Goal: Transaction & Acquisition: Purchase product/service

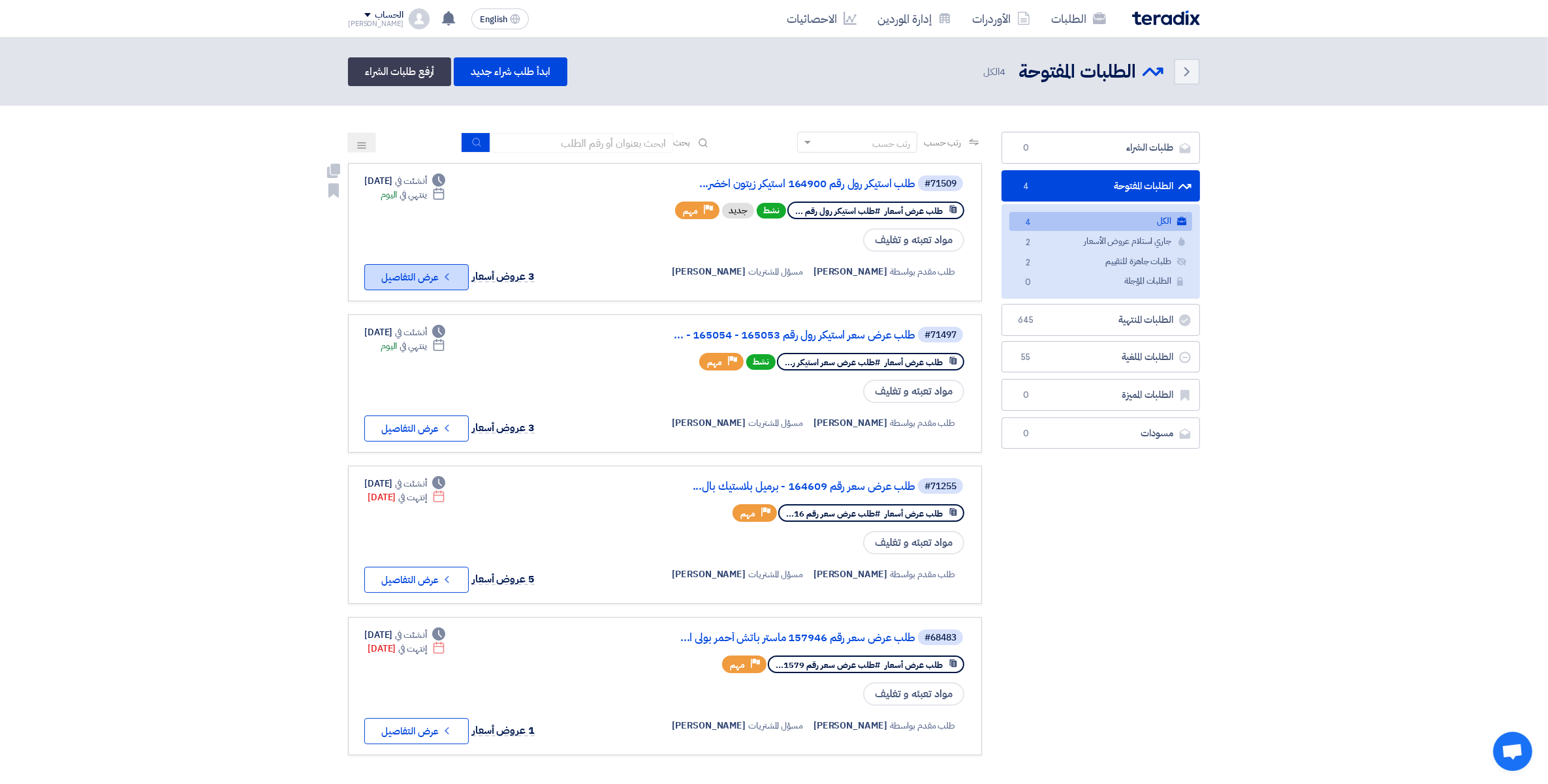
click at [453, 275] on icon "Check details" at bounding box center [446, 276] width 12 height 12
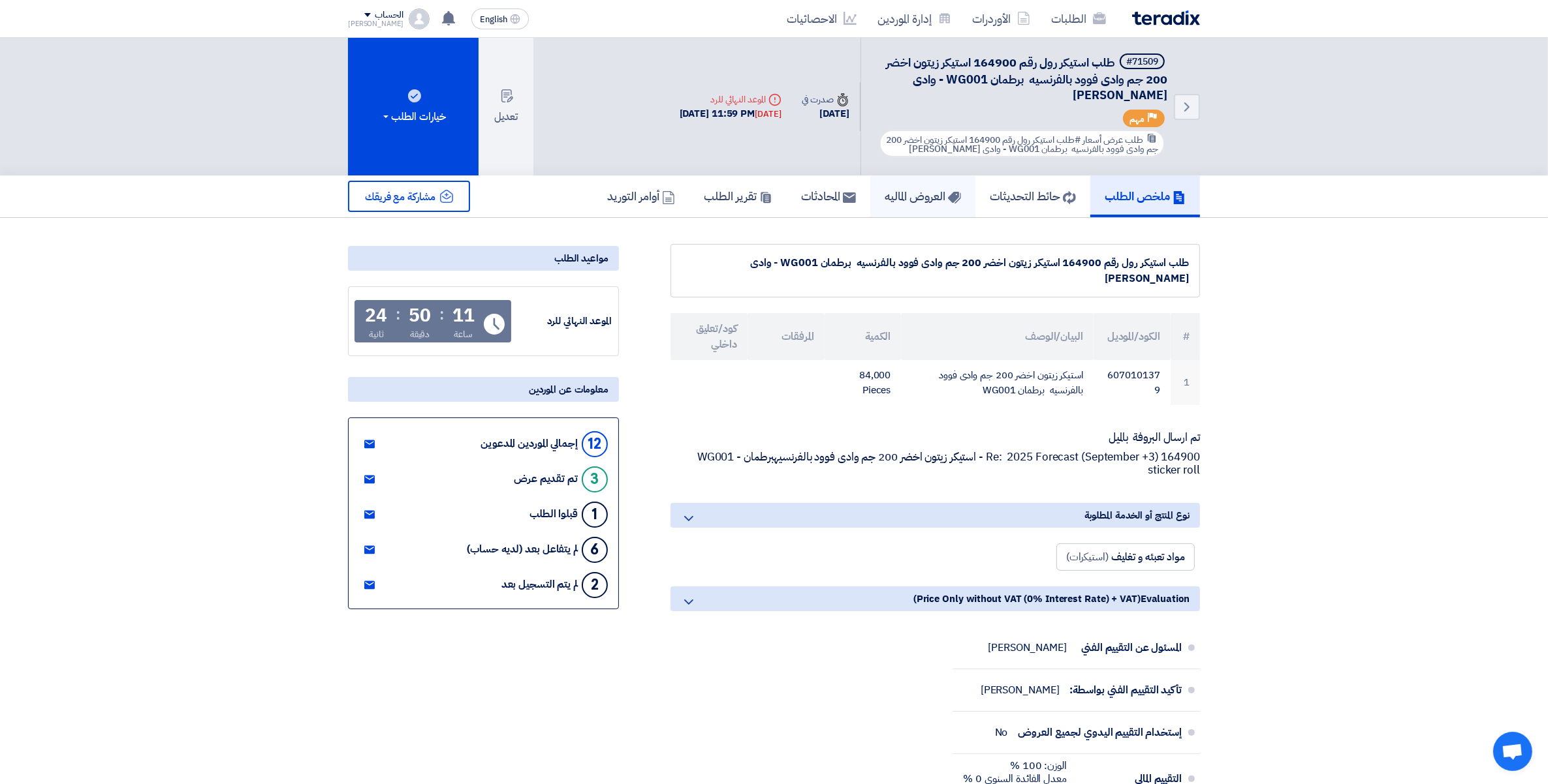
click at [906, 197] on h5 "العروض الماليه" at bounding box center [922, 196] width 76 height 15
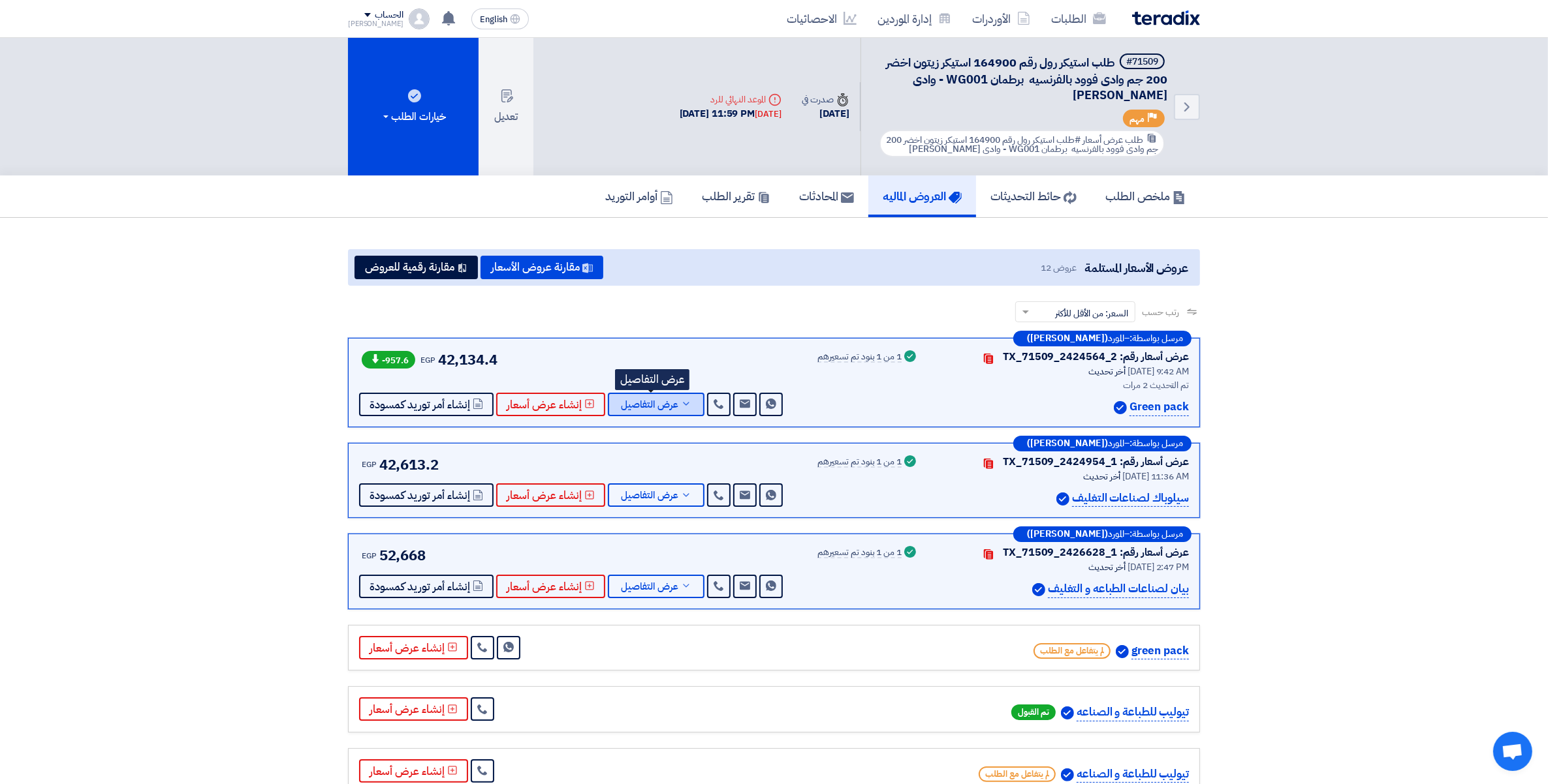
click at [681, 399] on icon at bounding box center [686, 404] width 10 height 10
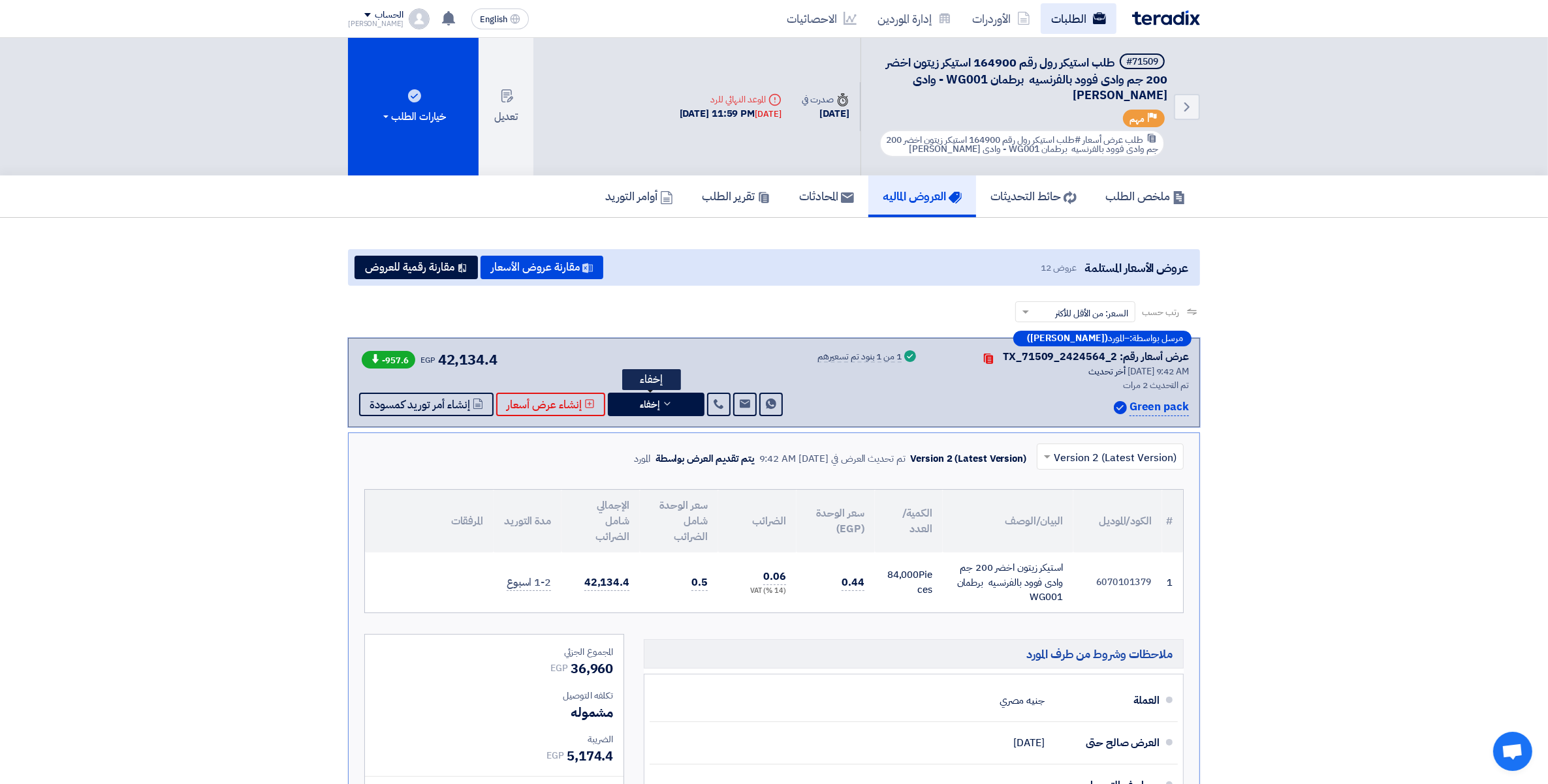
click at [1076, 23] on link "الطلبات" at bounding box center [1078, 18] width 76 height 31
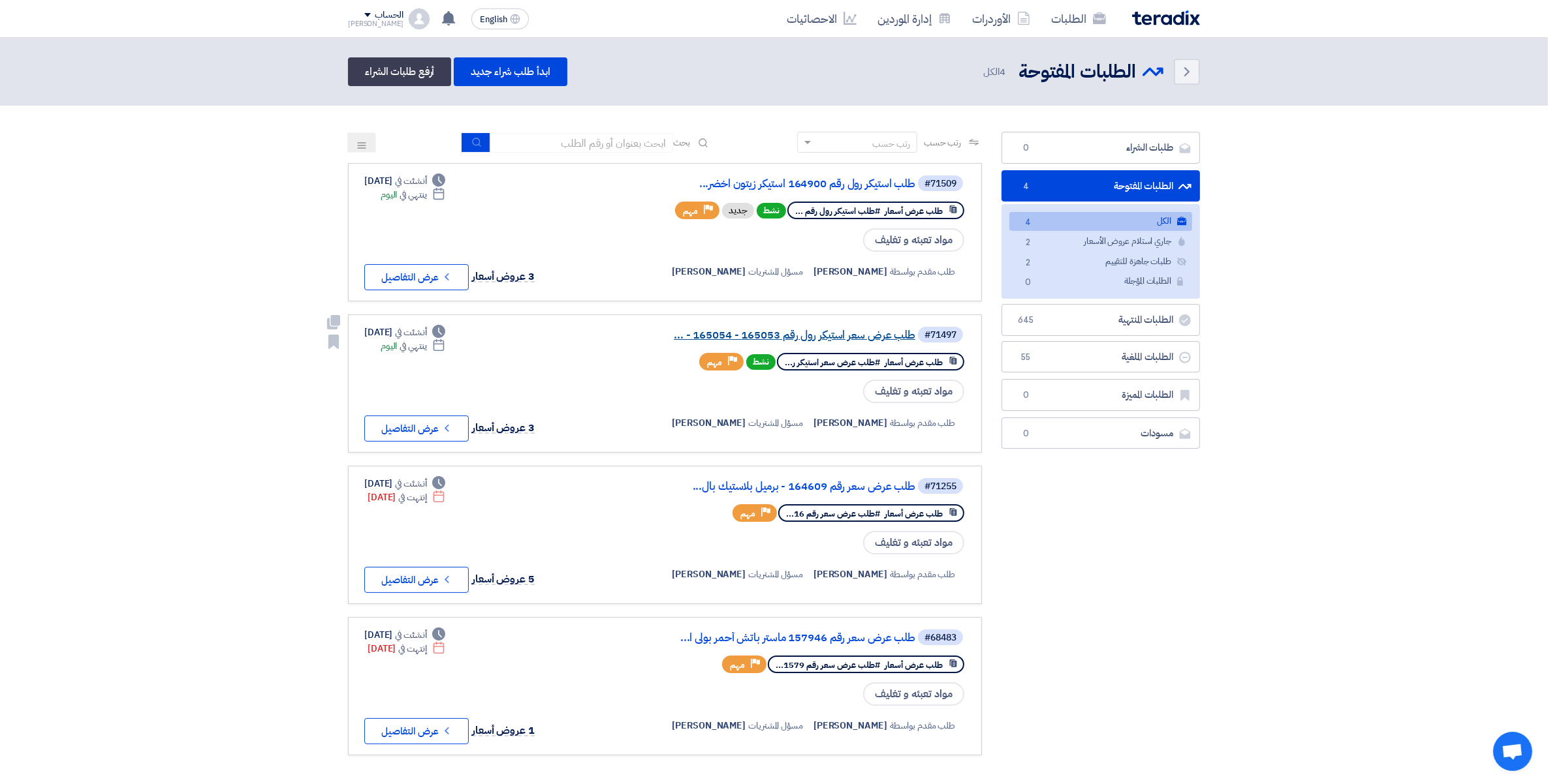
click at [821, 333] on link "طلب عرض سعر استيكر رول رقم 165053 - 165054 - ..." at bounding box center [784, 335] width 261 height 12
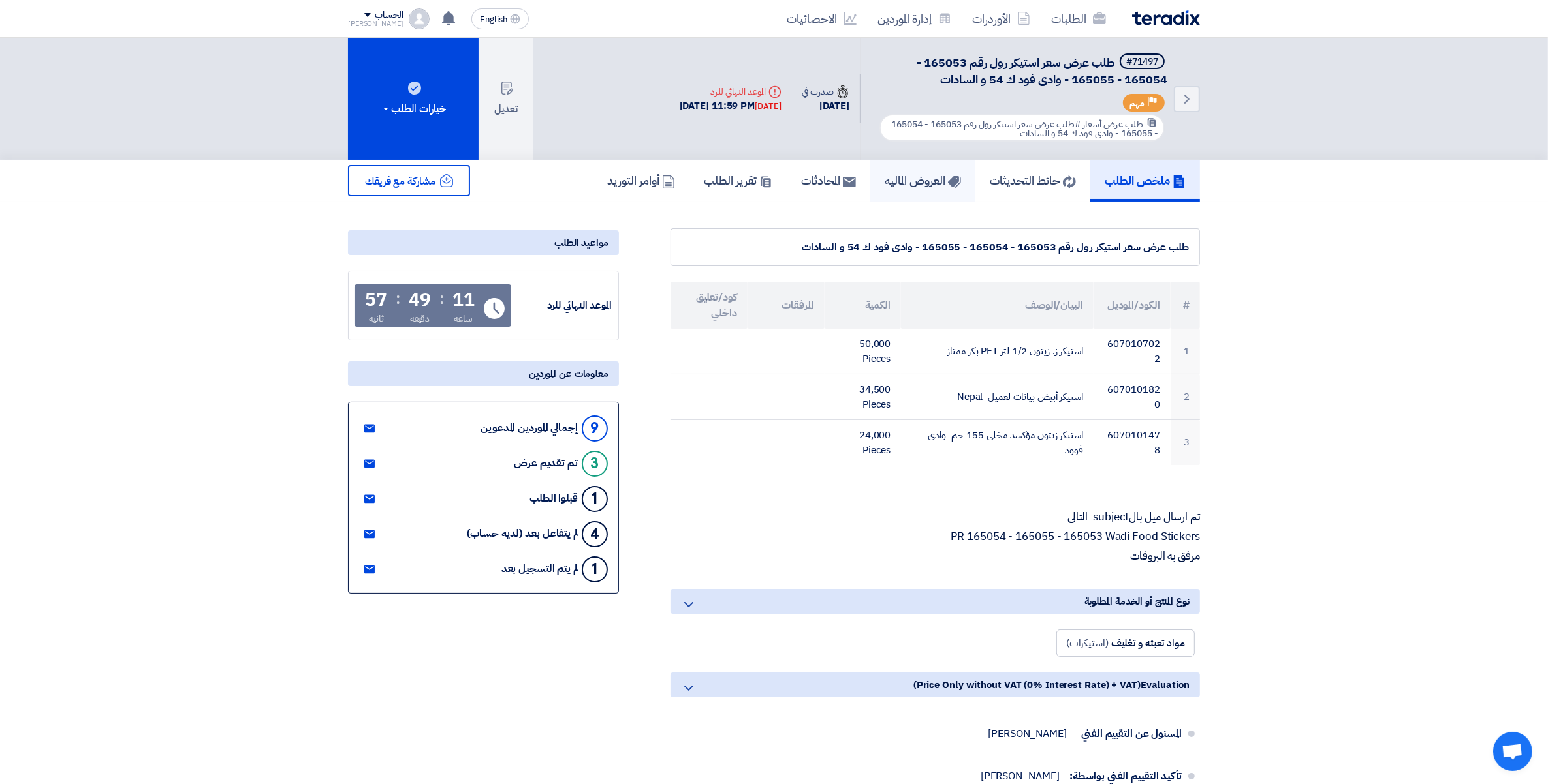
click at [888, 186] on link "العروض الماليه" at bounding box center [922, 180] width 105 height 41
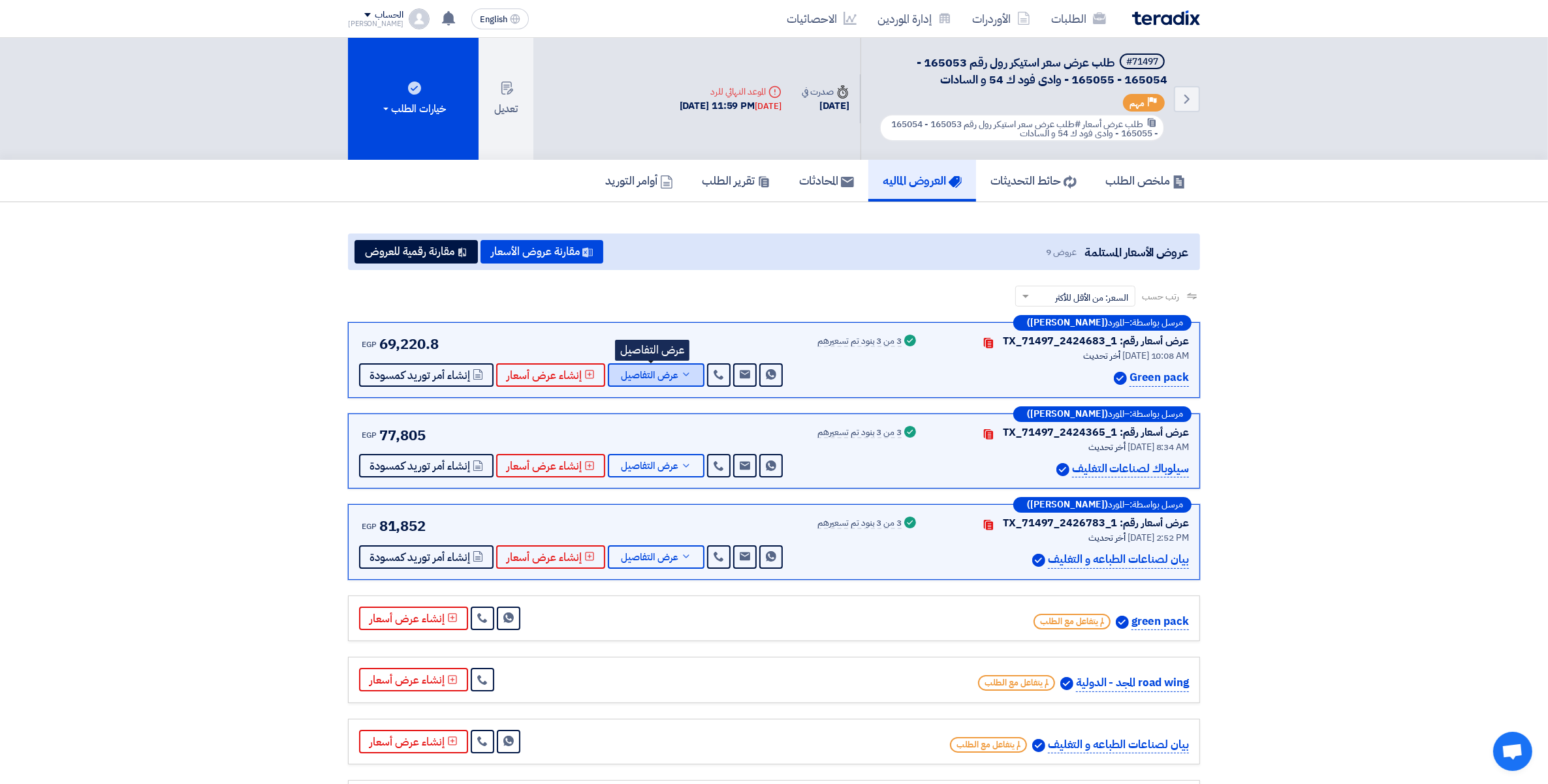
click at [659, 371] on span "عرض التفاصيل" at bounding box center [649, 376] width 57 height 9
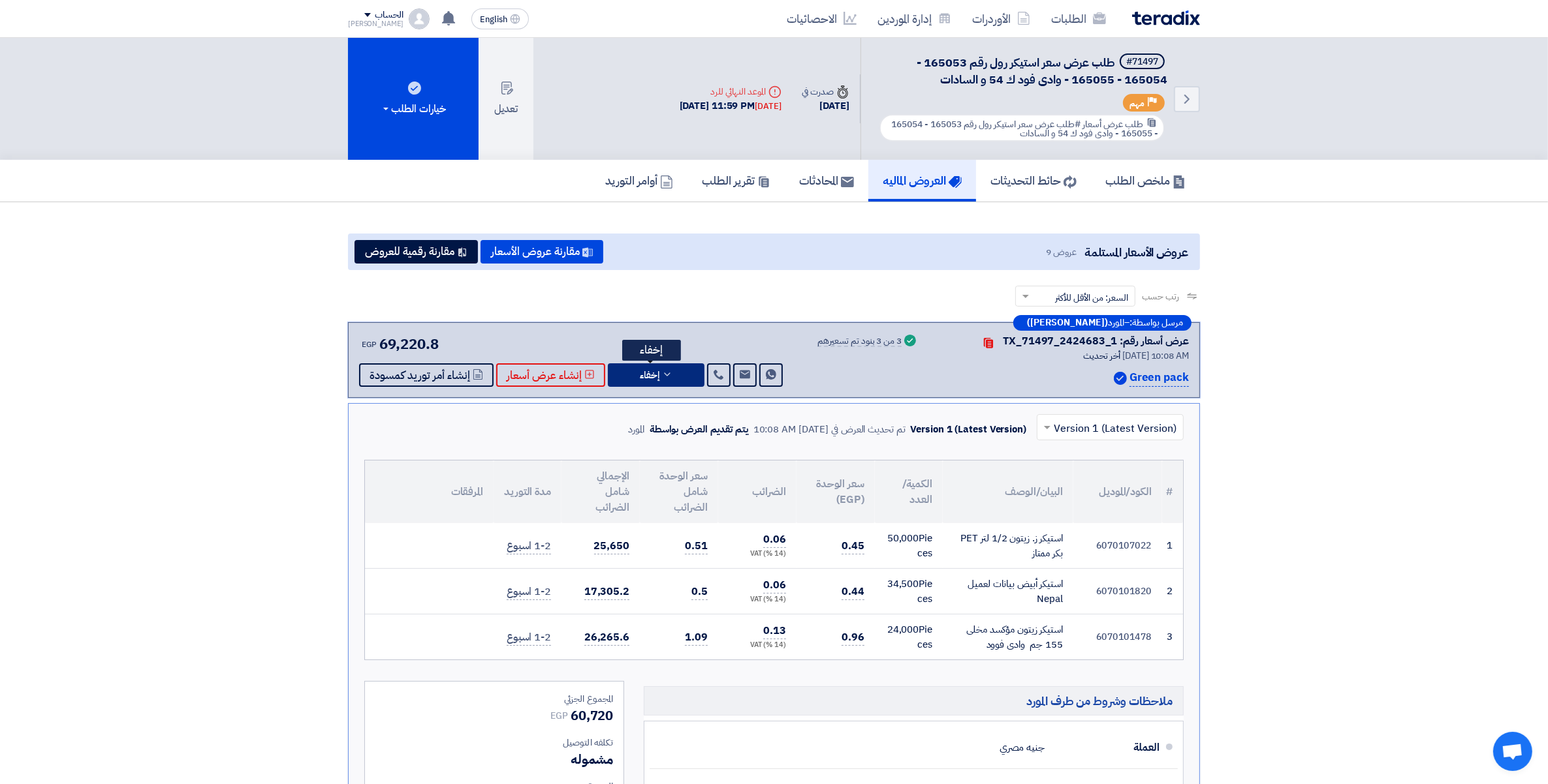
click at [669, 374] on button "إخفاء" at bounding box center [656, 375] width 97 height 23
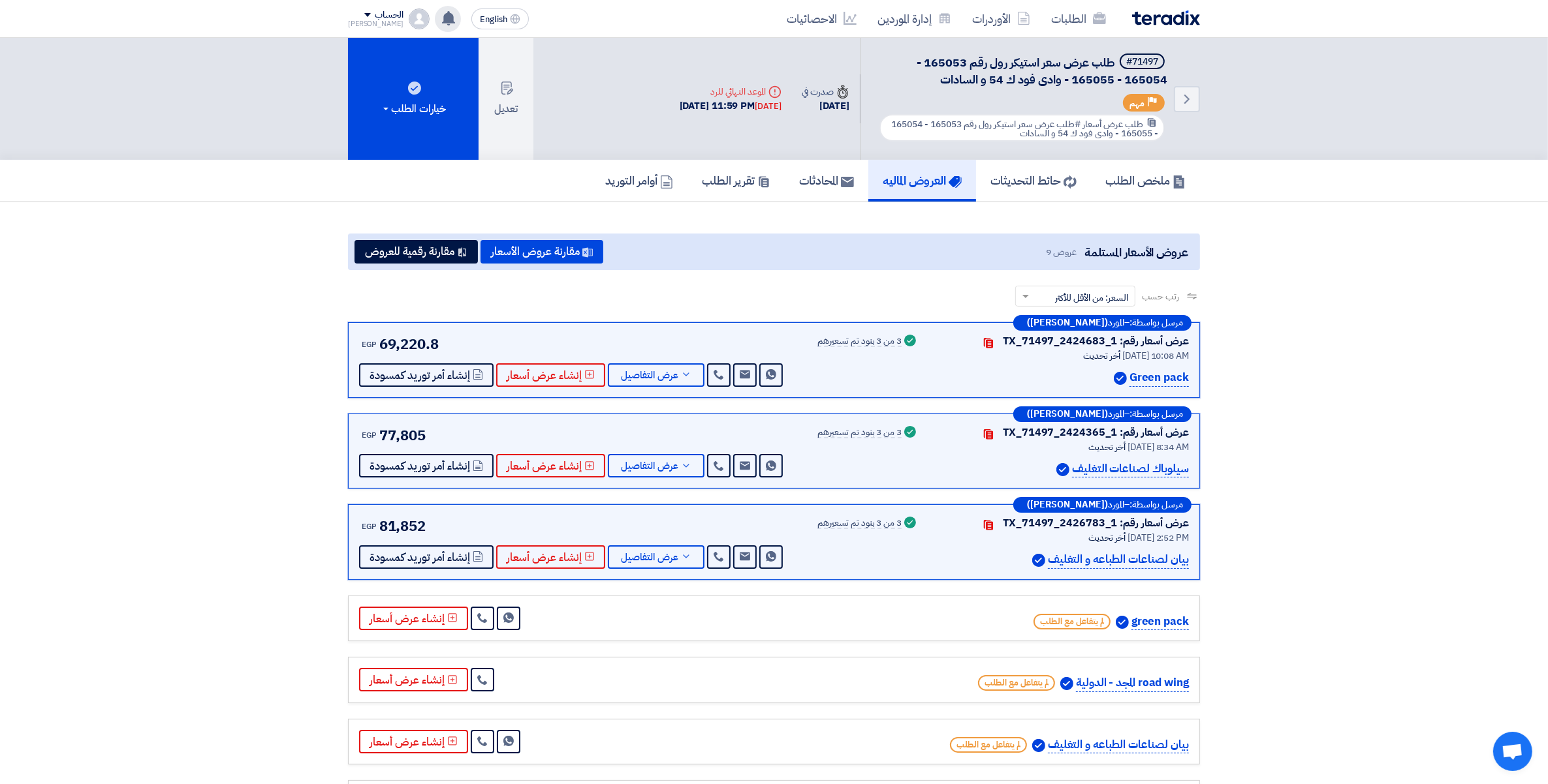
click at [441, 23] on icon at bounding box center [448, 18] width 14 height 14
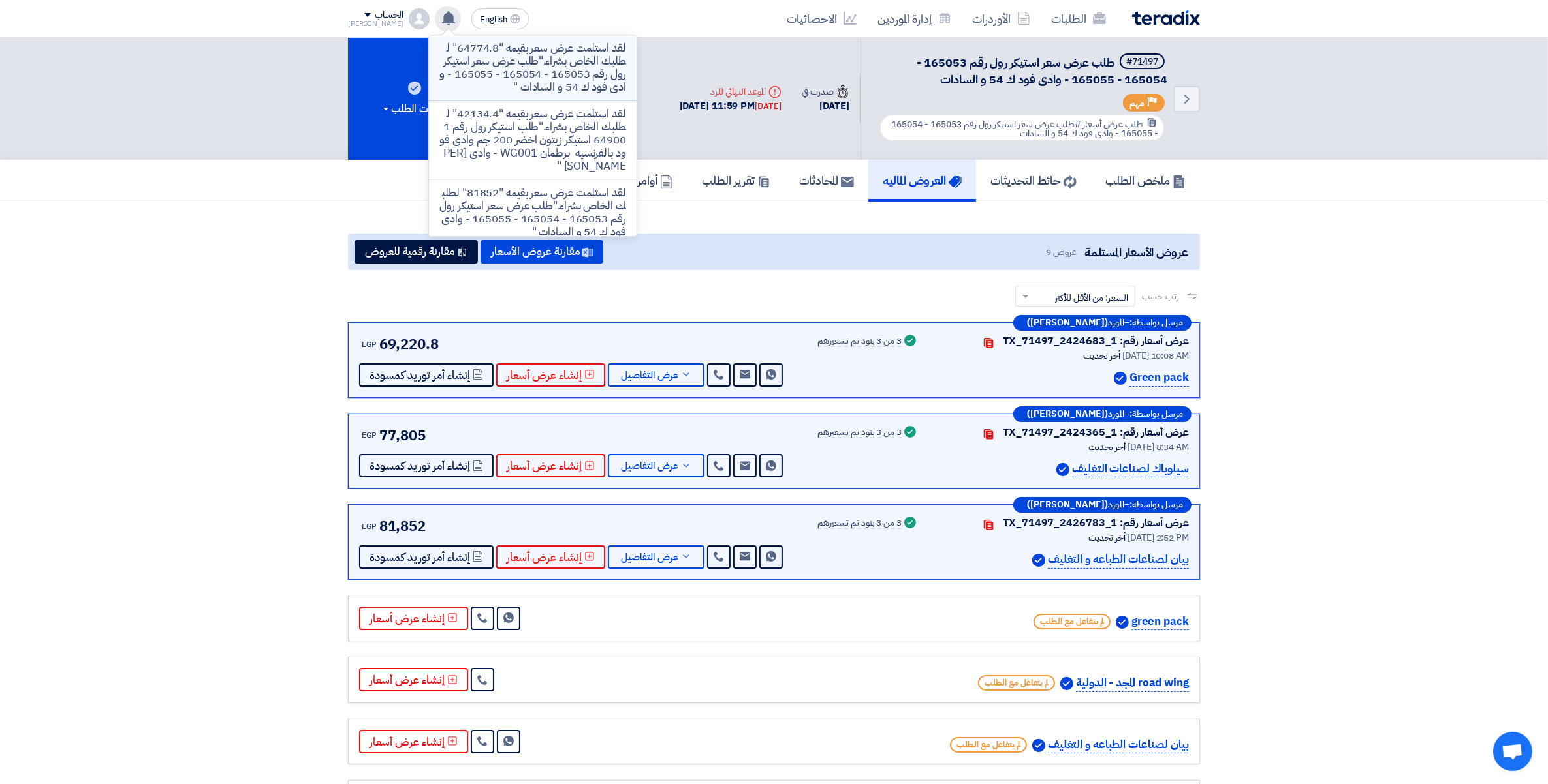
click at [498, 84] on p "لقد استلمت عرض سعر بقيمه "64774.8" لطلبك الخاص بشراء."طلب عرض سعر استيكر رول رق…" at bounding box center [533, 68] width 187 height 53
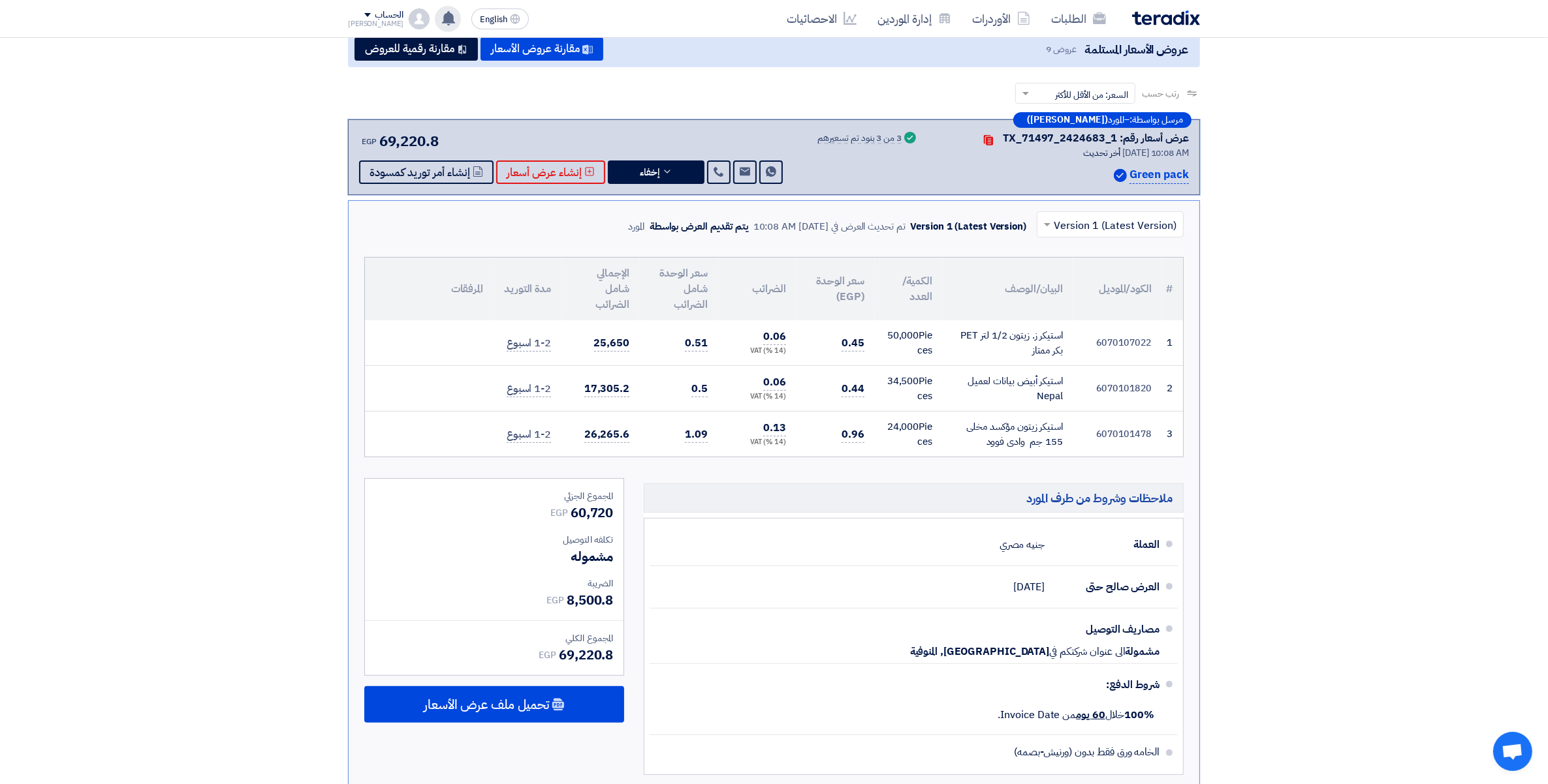
scroll to position [210, 0]
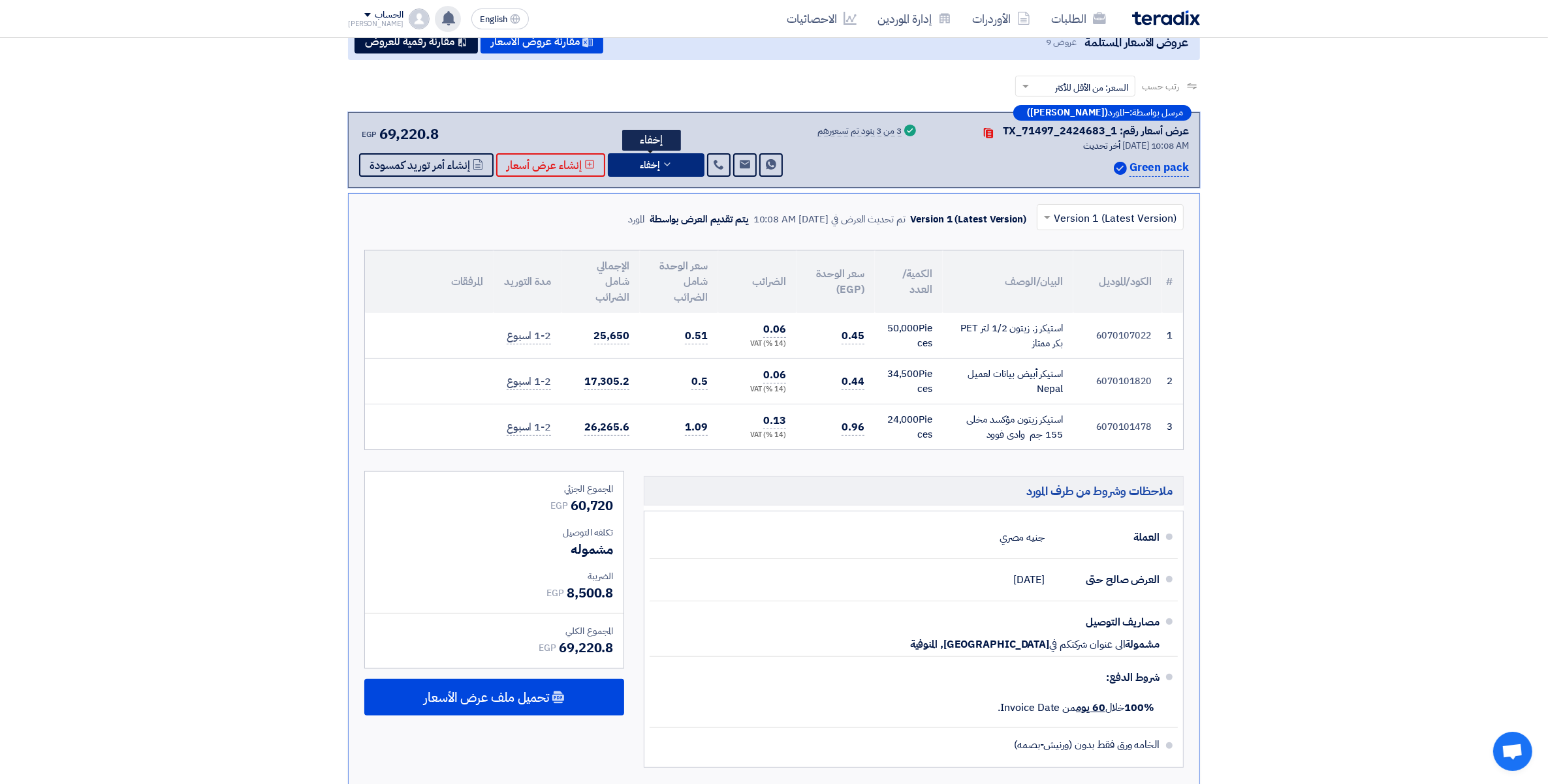
click at [673, 154] on button "إخفاء" at bounding box center [656, 164] width 97 height 23
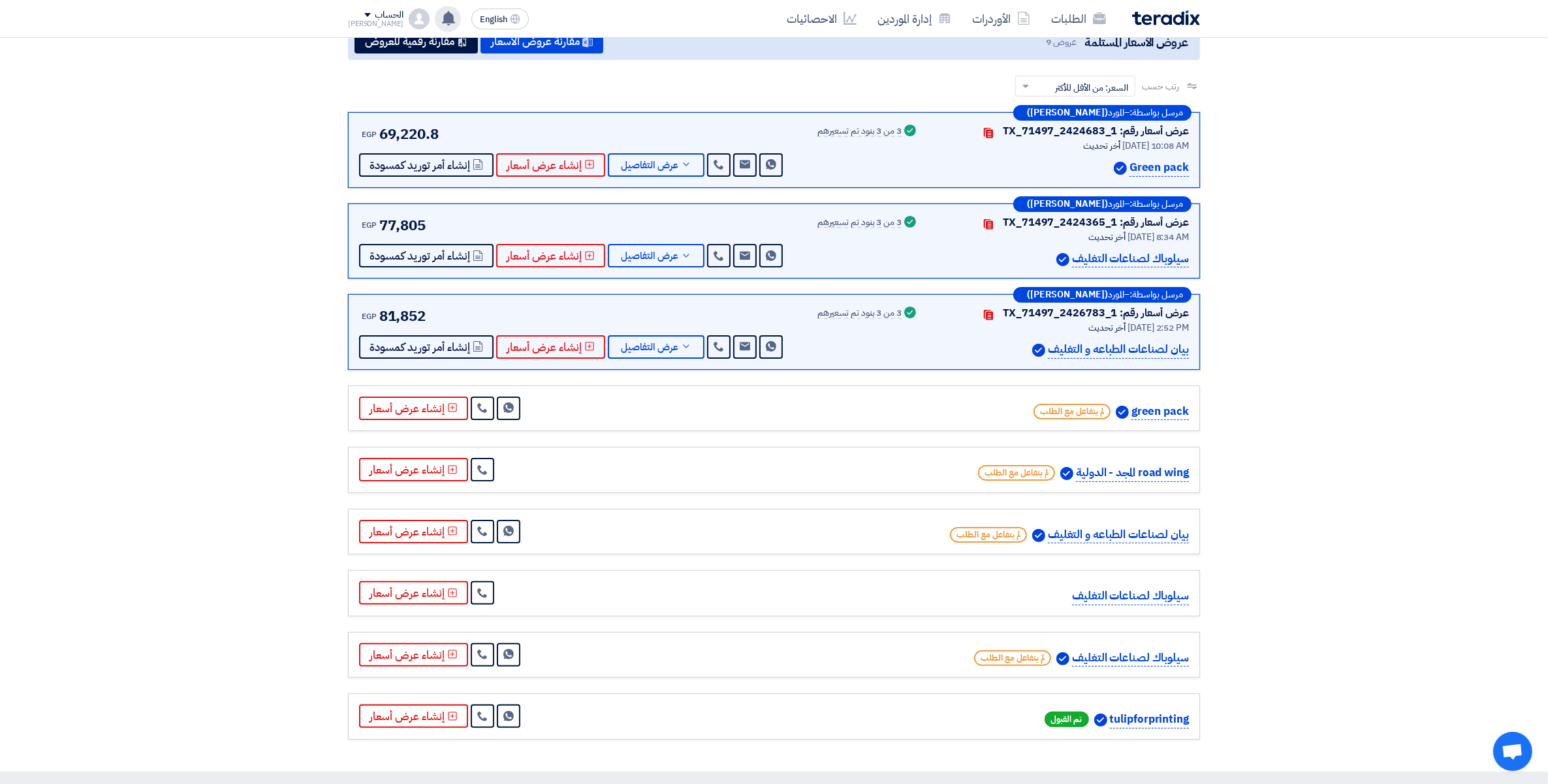
click at [348, 11] on div "الحساب" at bounding box center [375, 15] width 55 height 11
click at [466, 208] on li "خروج" at bounding box center [416, 205] width 136 height 25
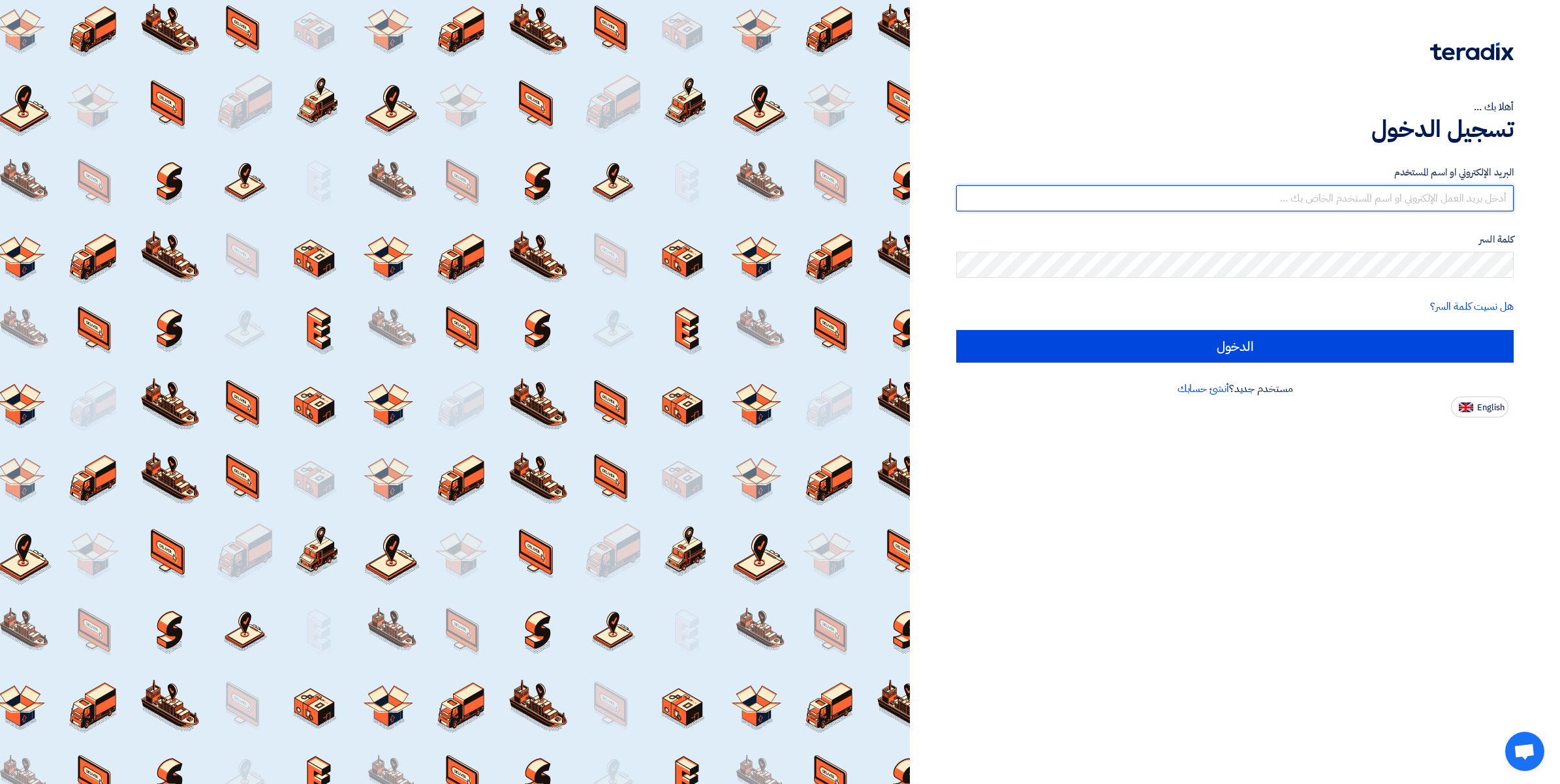
type input "[PERSON_NAME][EMAIL_ADDRESS][DOMAIN_NAME]"
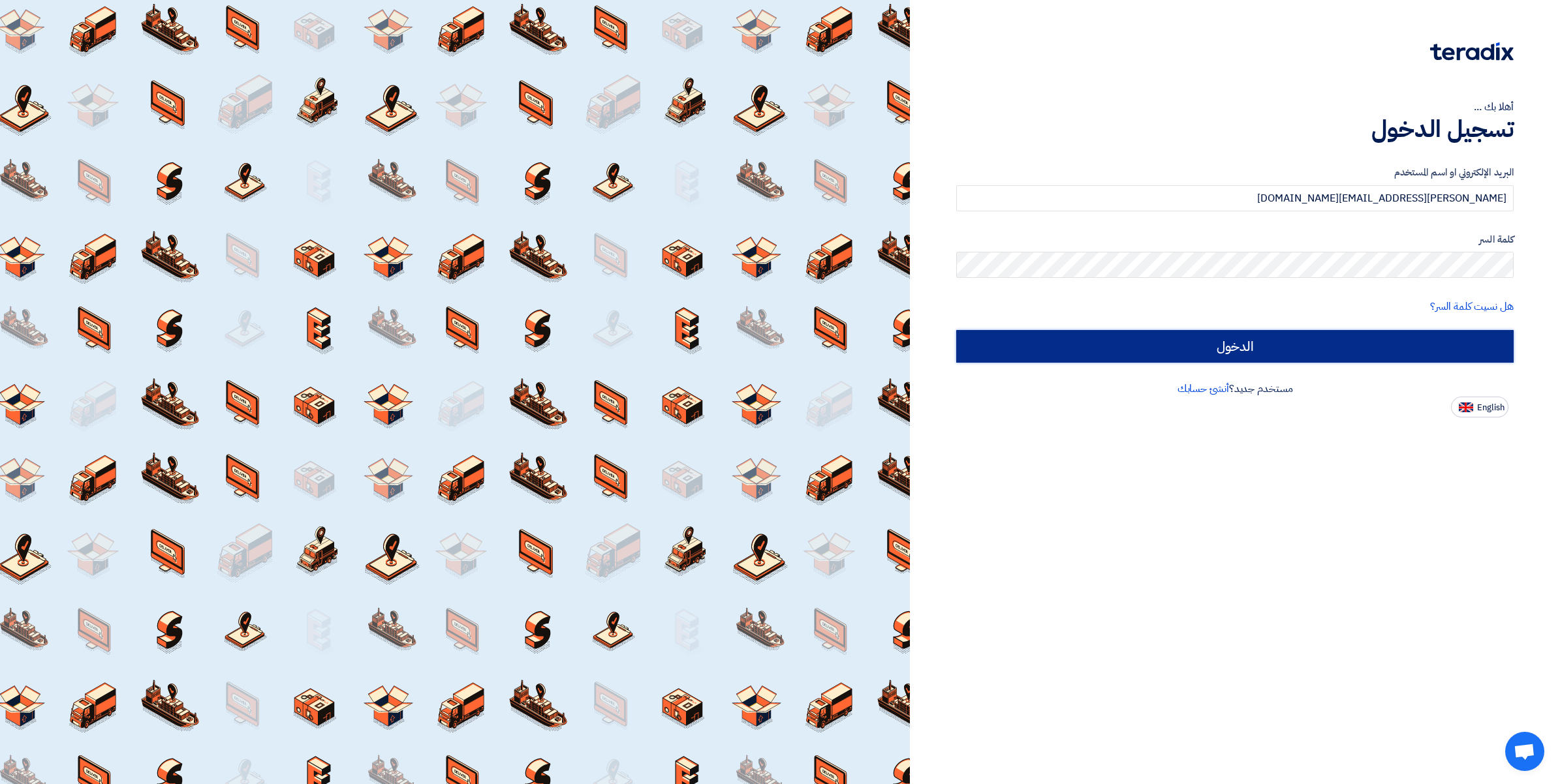
click at [1229, 350] on input "الدخول" at bounding box center [1235, 346] width 558 height 33
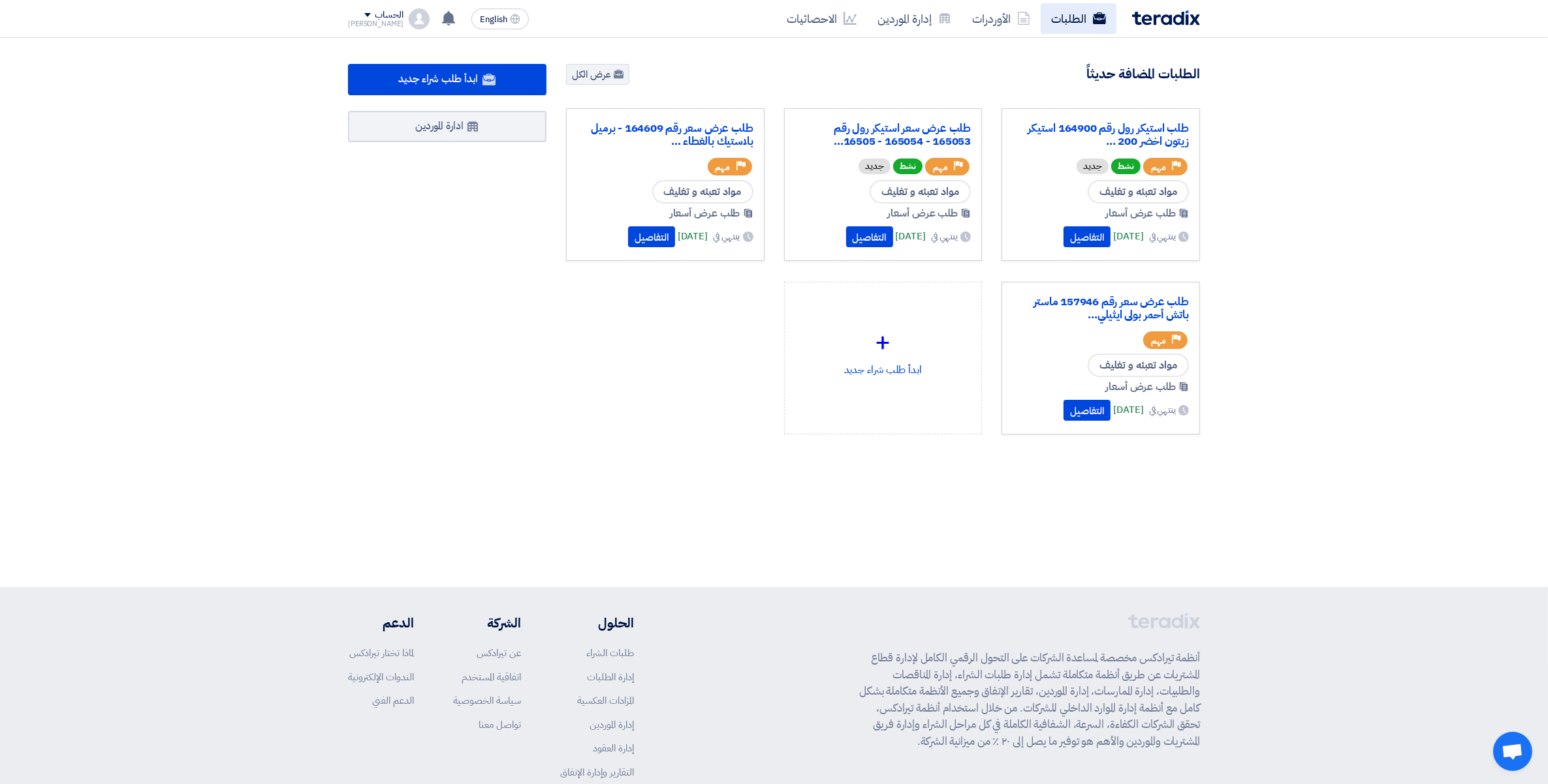
click at [1044, 22] on link "الطلبات" at bounding box center [1078, 18] width 76 height 31
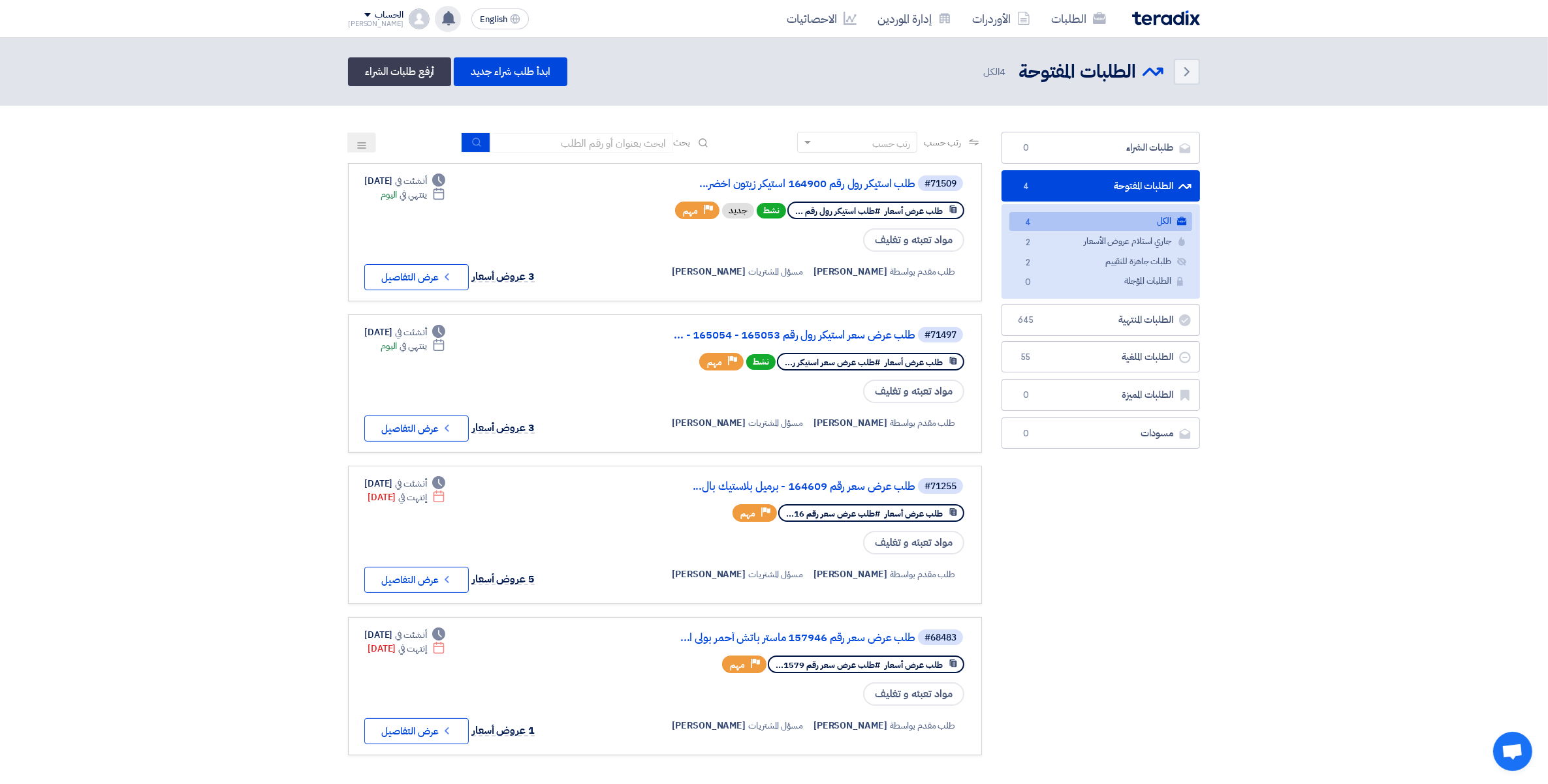
click at [442, 17] on use at bounding box center [449, 18] width 13 height 14
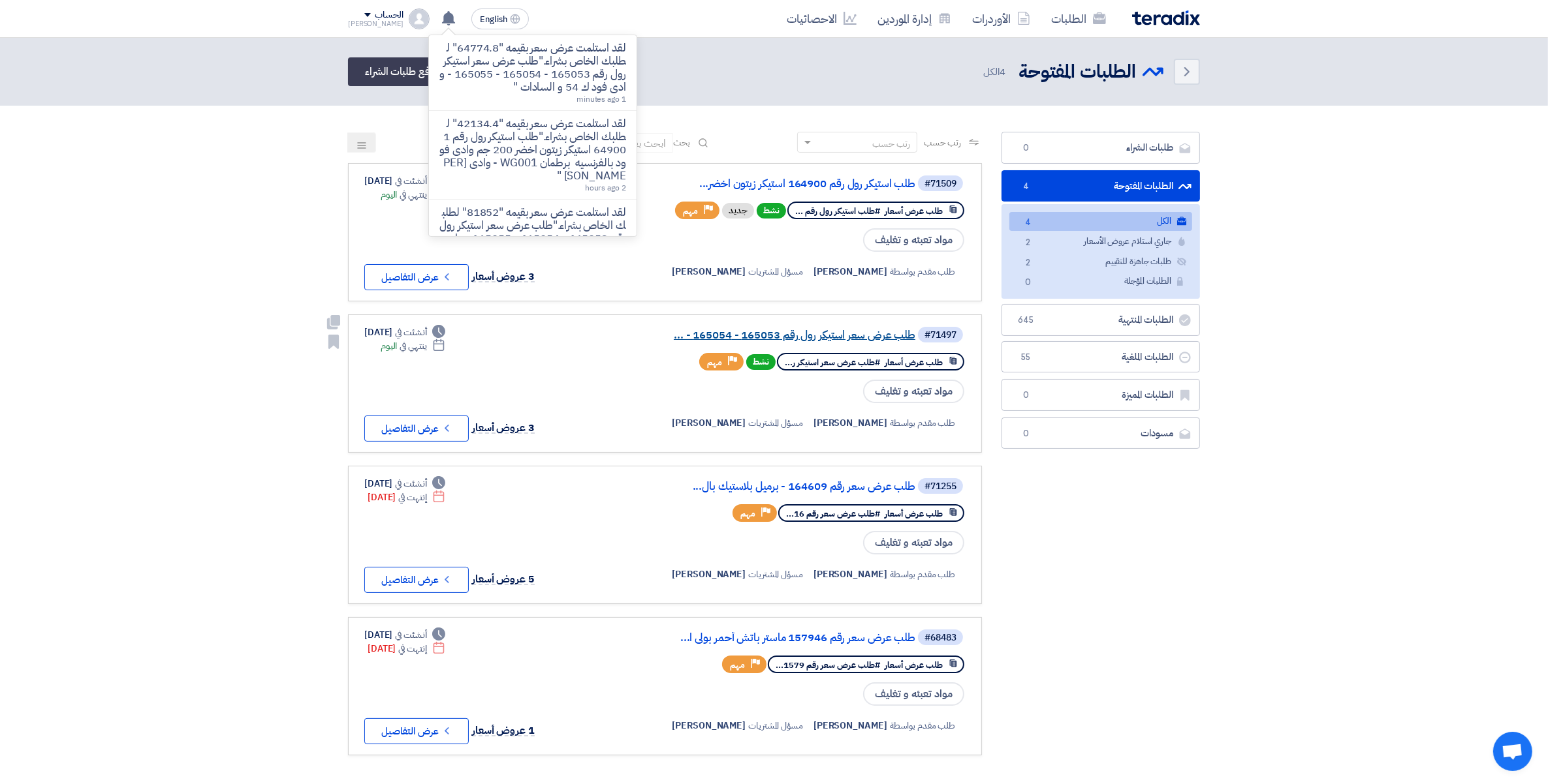
click at [880, 331] on link "طلب عرض سعر استيكر رول رقم 165053 - 165054 - ..." at bounding box center [784, 335] width 261 height 12
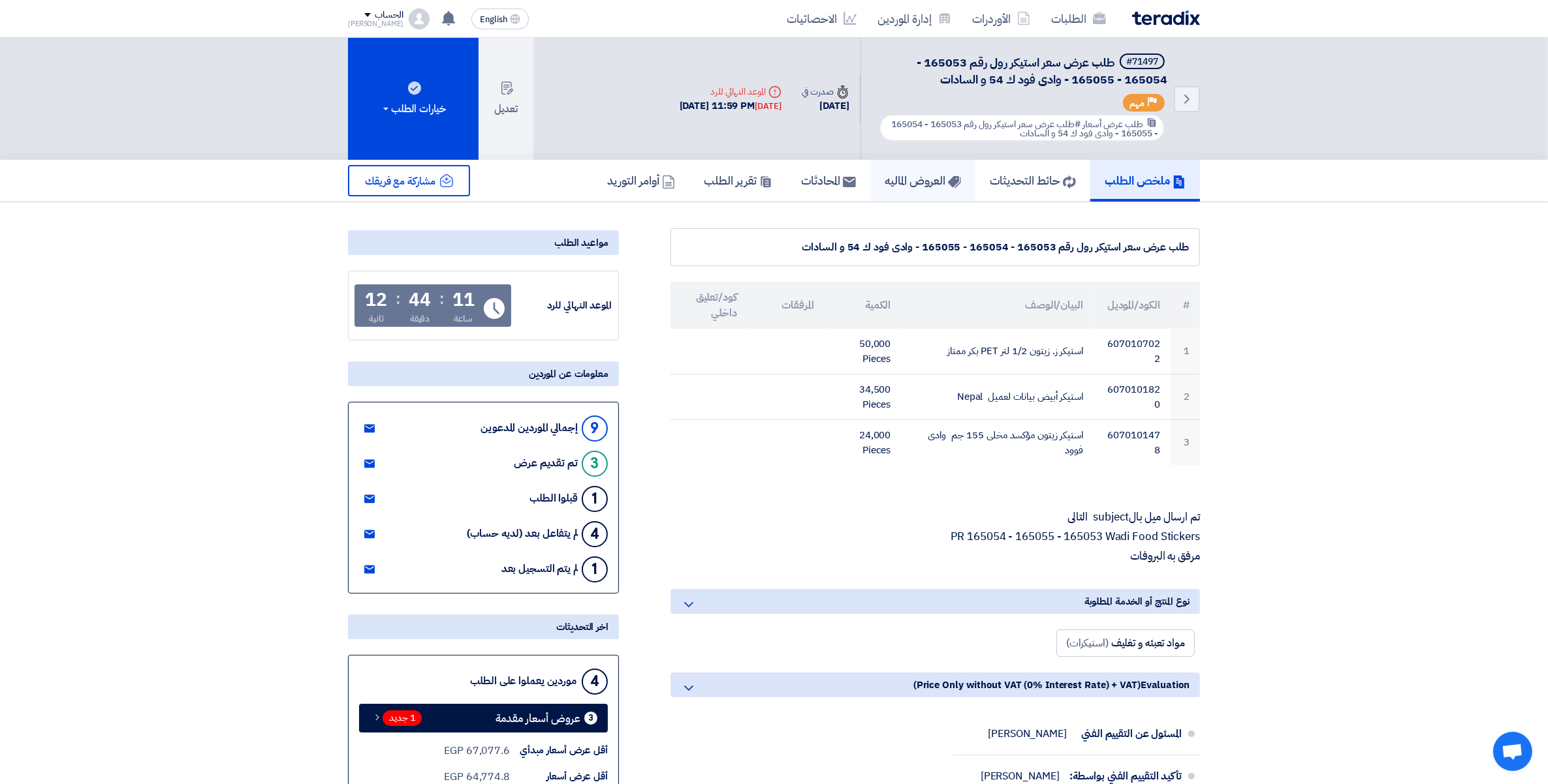
click at [915, 183] on h5 "العروض الماليه" at bounding box center [922, 180] width 76 height 15
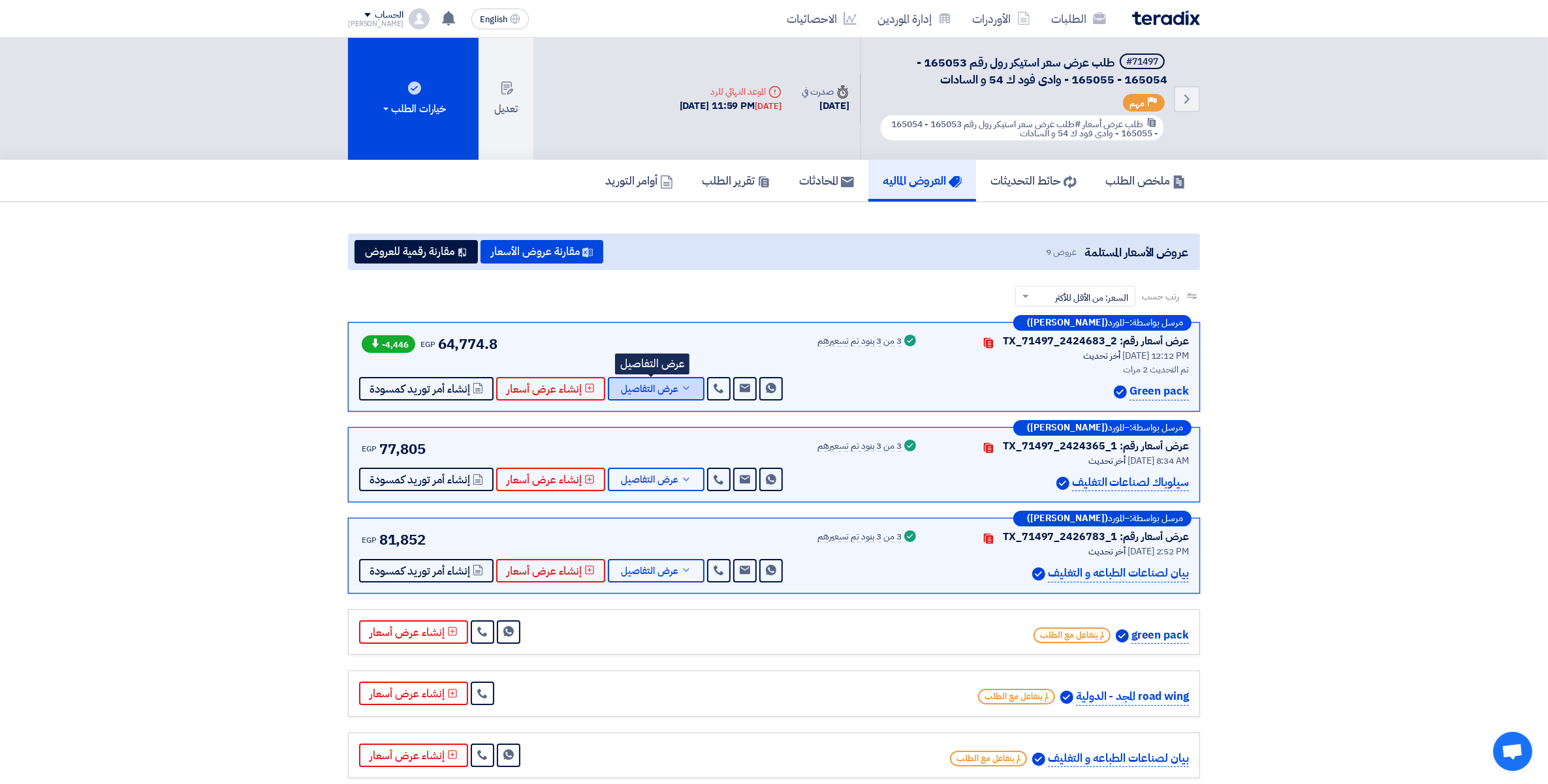
click at [681, 390] on icon at bounding box center [686, 388] width 10 height 10
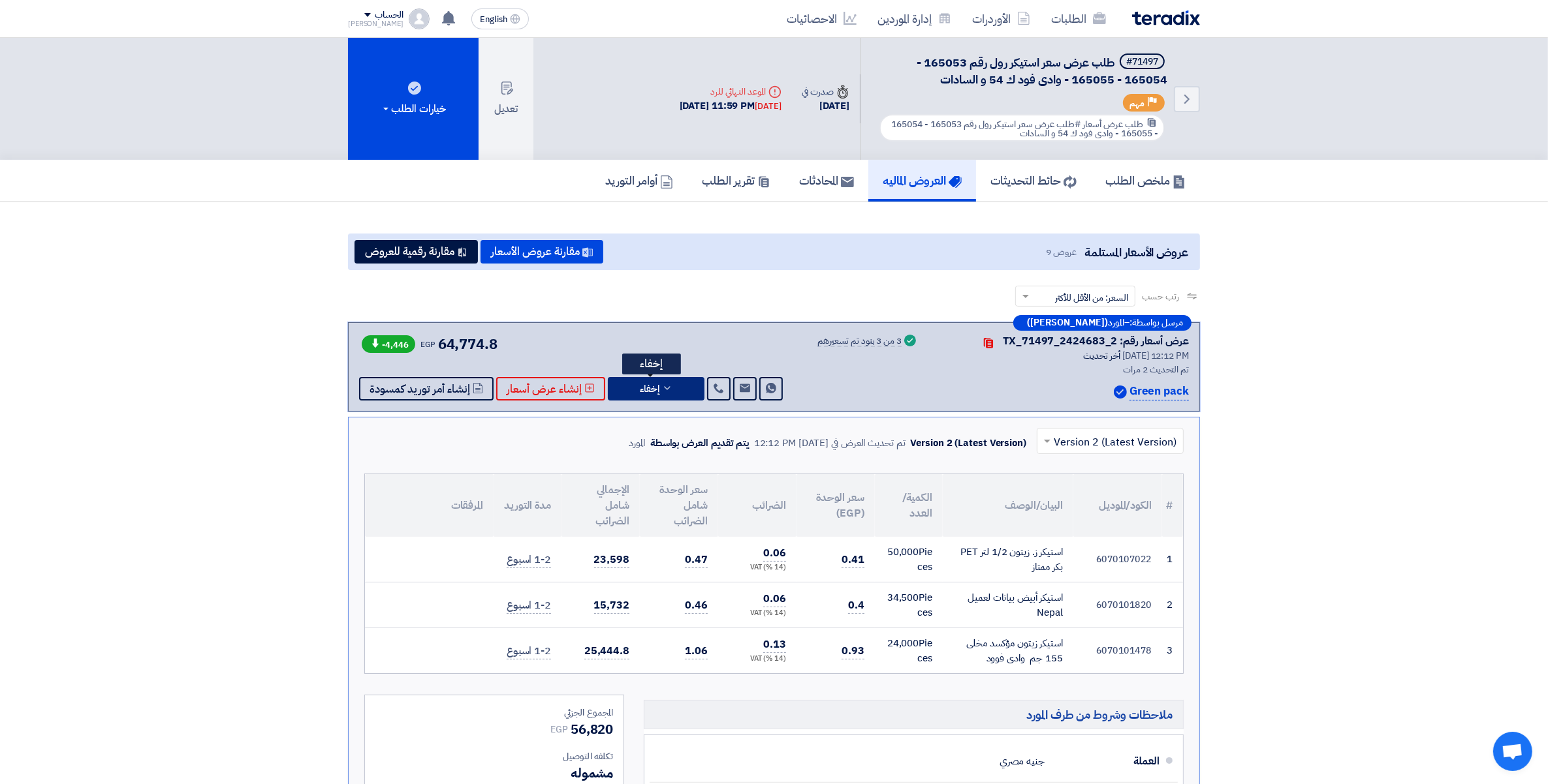
click at [675, 392] on button "إخفاء" at bounding box center [656, 389] width 97 height 23
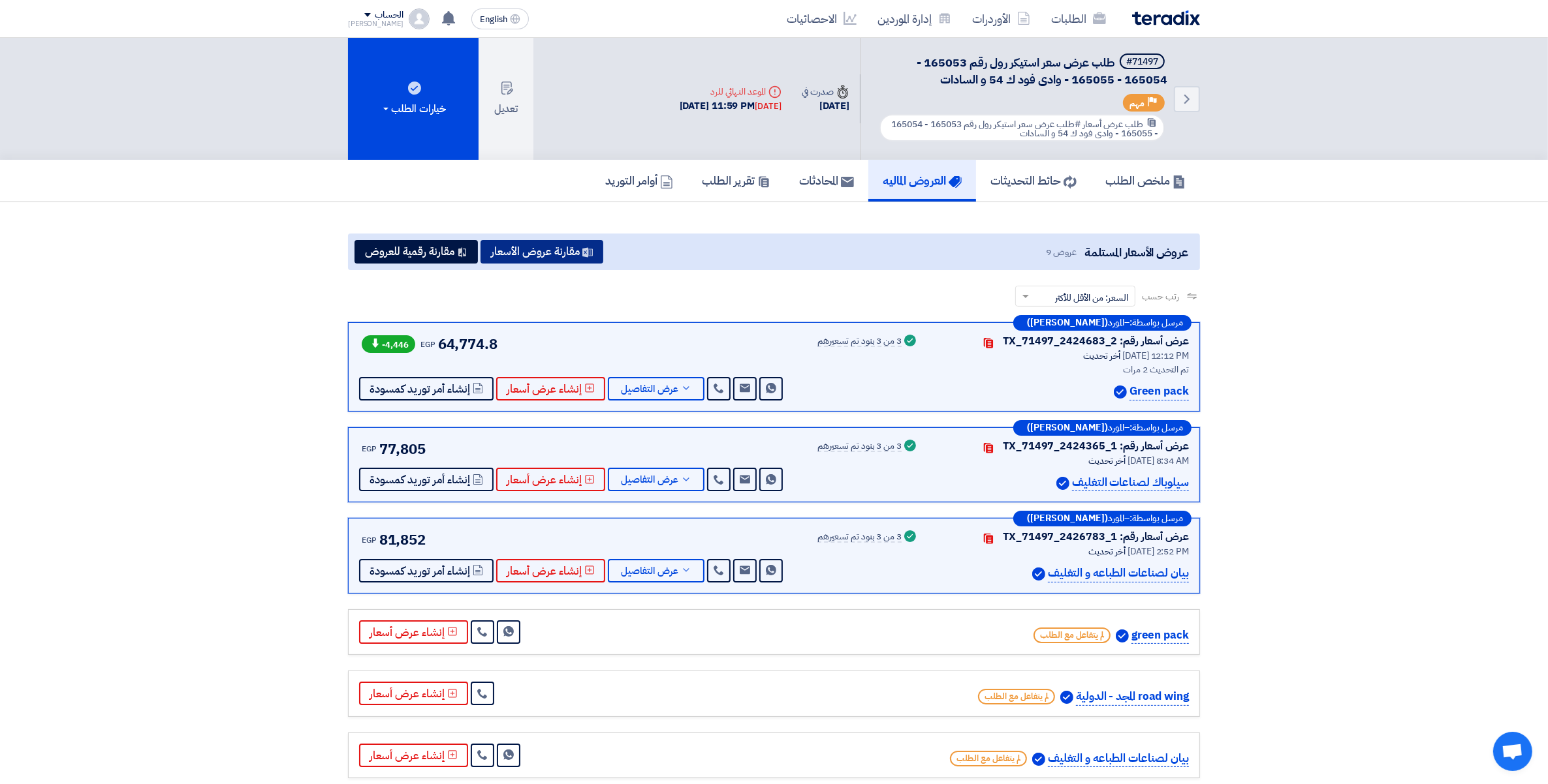
click at [538, 247] on button "مقارنة عروض الأسعار" at bounding box center [542, 252] width 123 height 23
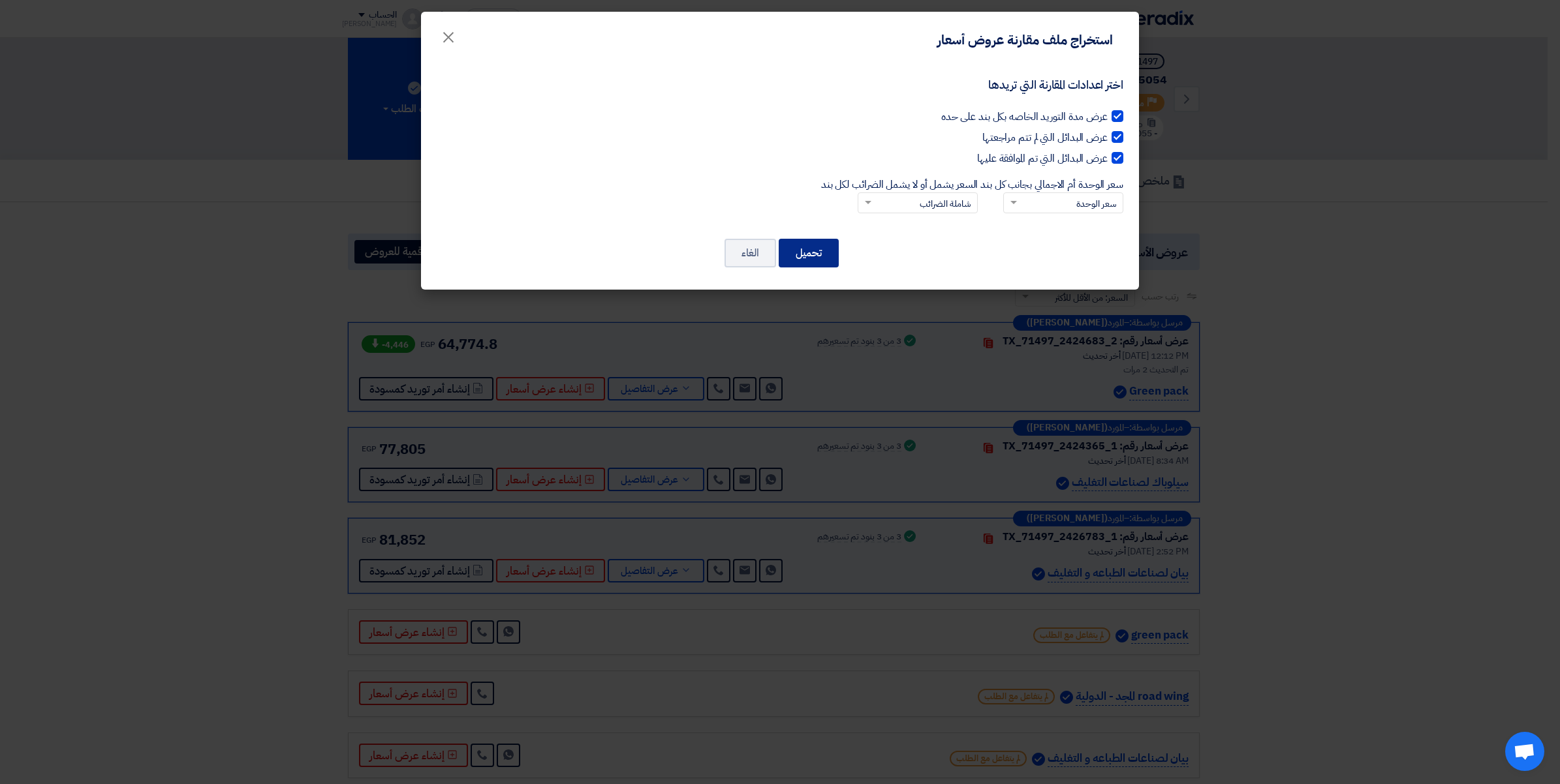
click at [806, 256] on button "تحميل" at bounding box center [809, 253] width 60 height 29
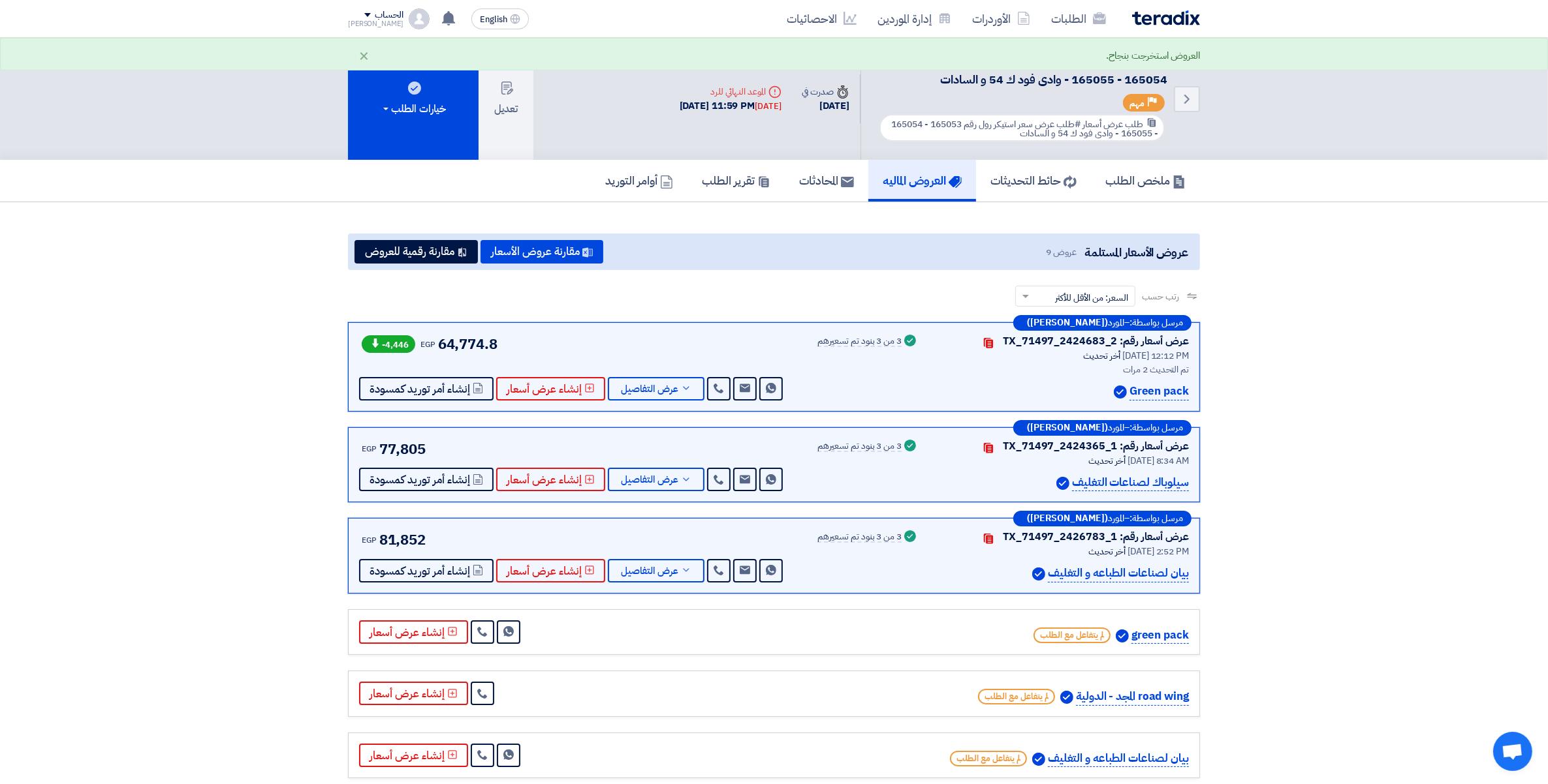
drag, startPoint x: 1401, startPoint y: 664, endPoint x: 1330, endPoint y: 702, distance: 80.5
click at [1401, 664] on section "عروض الأسعار المستلمة عروض 9 مقارنة عروض الأسعار مقارنة رقمية للعروض رتب حسب رت…" at bounding box center [774, 598] width 1548 height 793
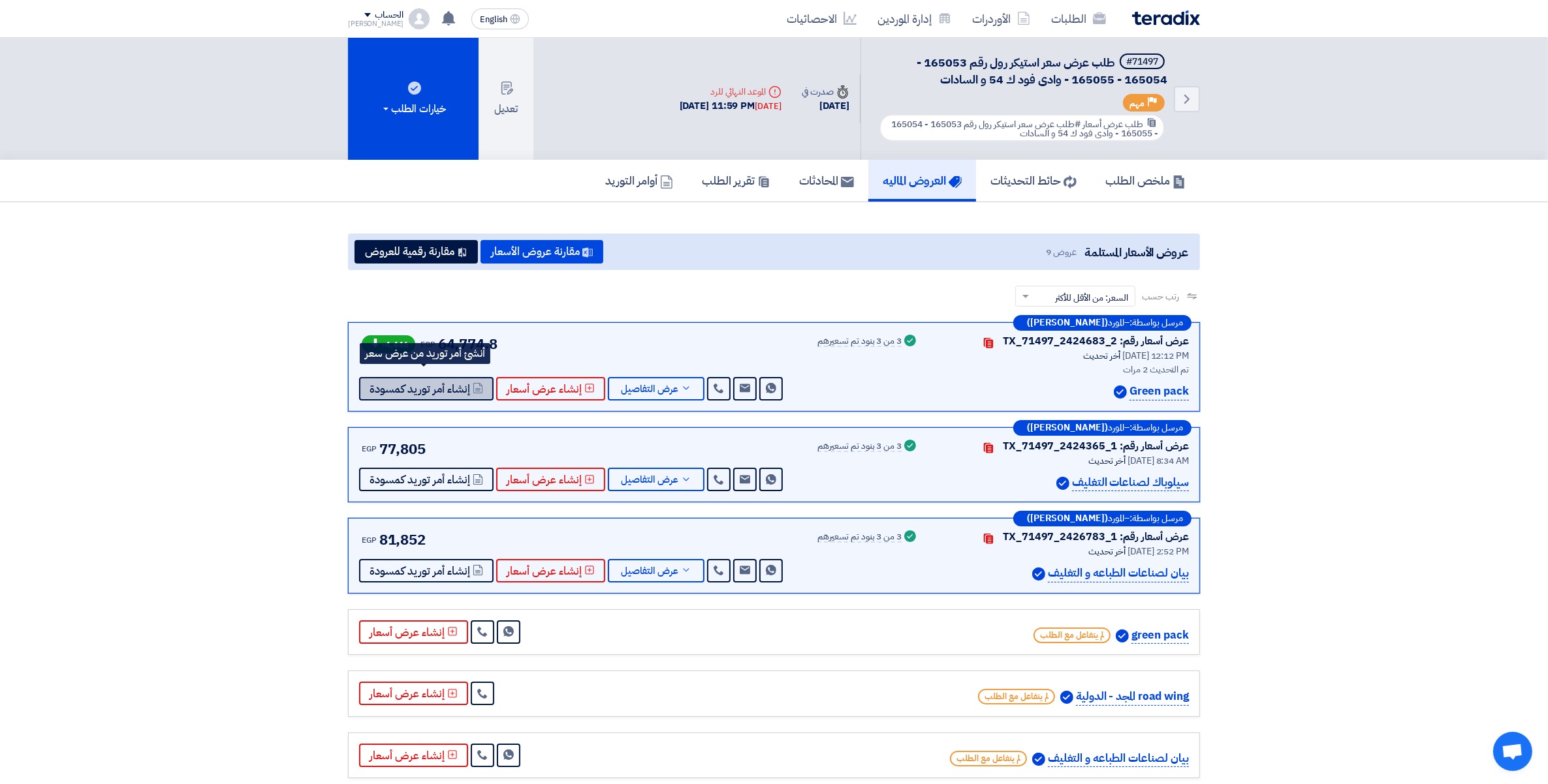
click at [441, 389] on span "إنشاء أمر توريد كمسودة" at bounding box center [419, 389] width 101 height 9
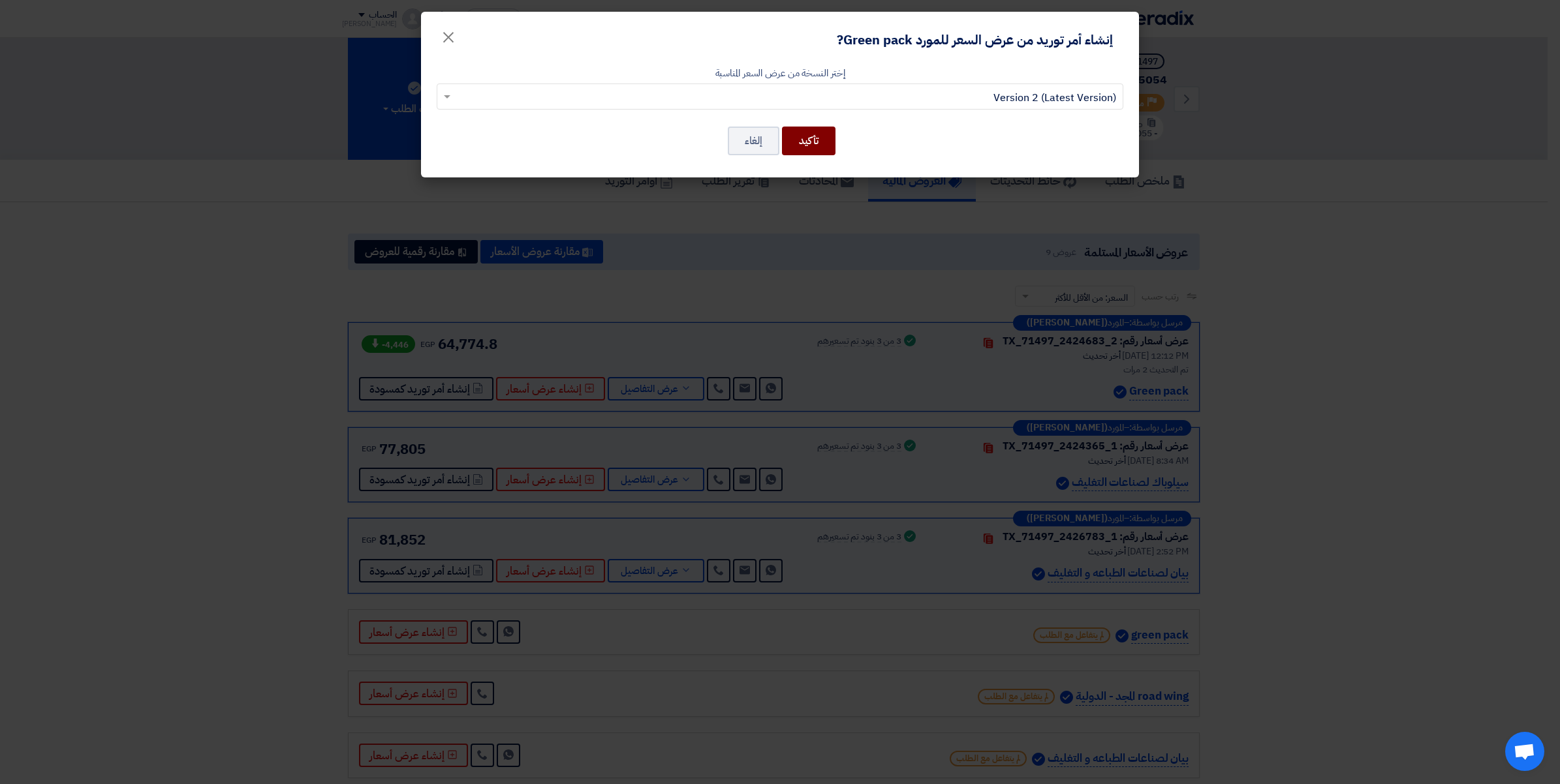
click at [821, 141] on button "تأكيد" at bounding box center [809, 141] width 54 height 29
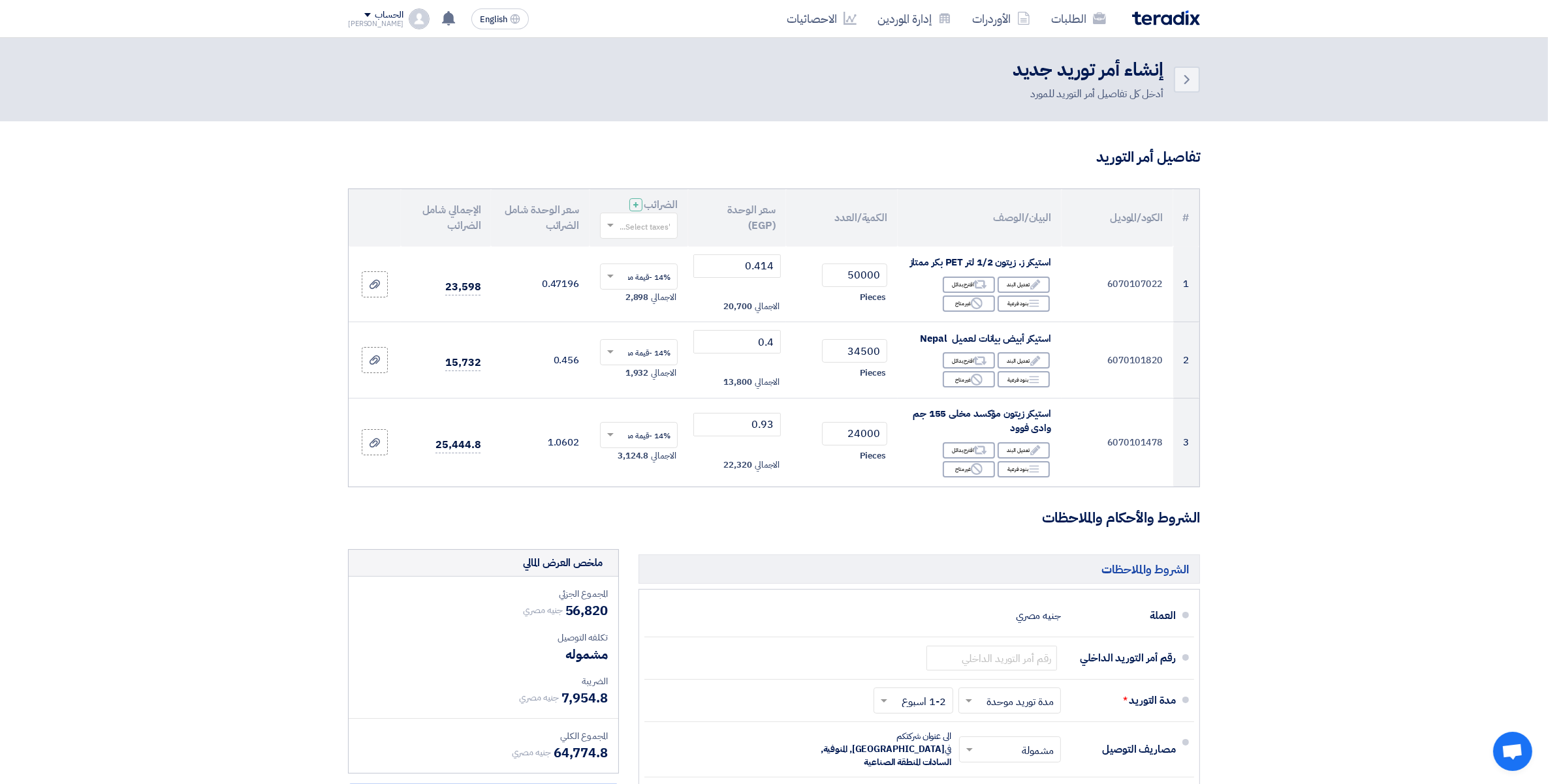
click at [645, 229] on input "text" at bounding box center [645, 226] width 52 height 22
click at [658, 253] on span "14% -قيمة مضافة" at bounding box center [641, 250] width 60 height 12
drag, startPoint x: 1029, startPoint y: 656, endPoint x: 1121, endPoint y: 652, distance: 92.1
click at [1029, 656] on input "text" at bounding box center [991, 658] width 131 height 24
paste input "164900/165053"
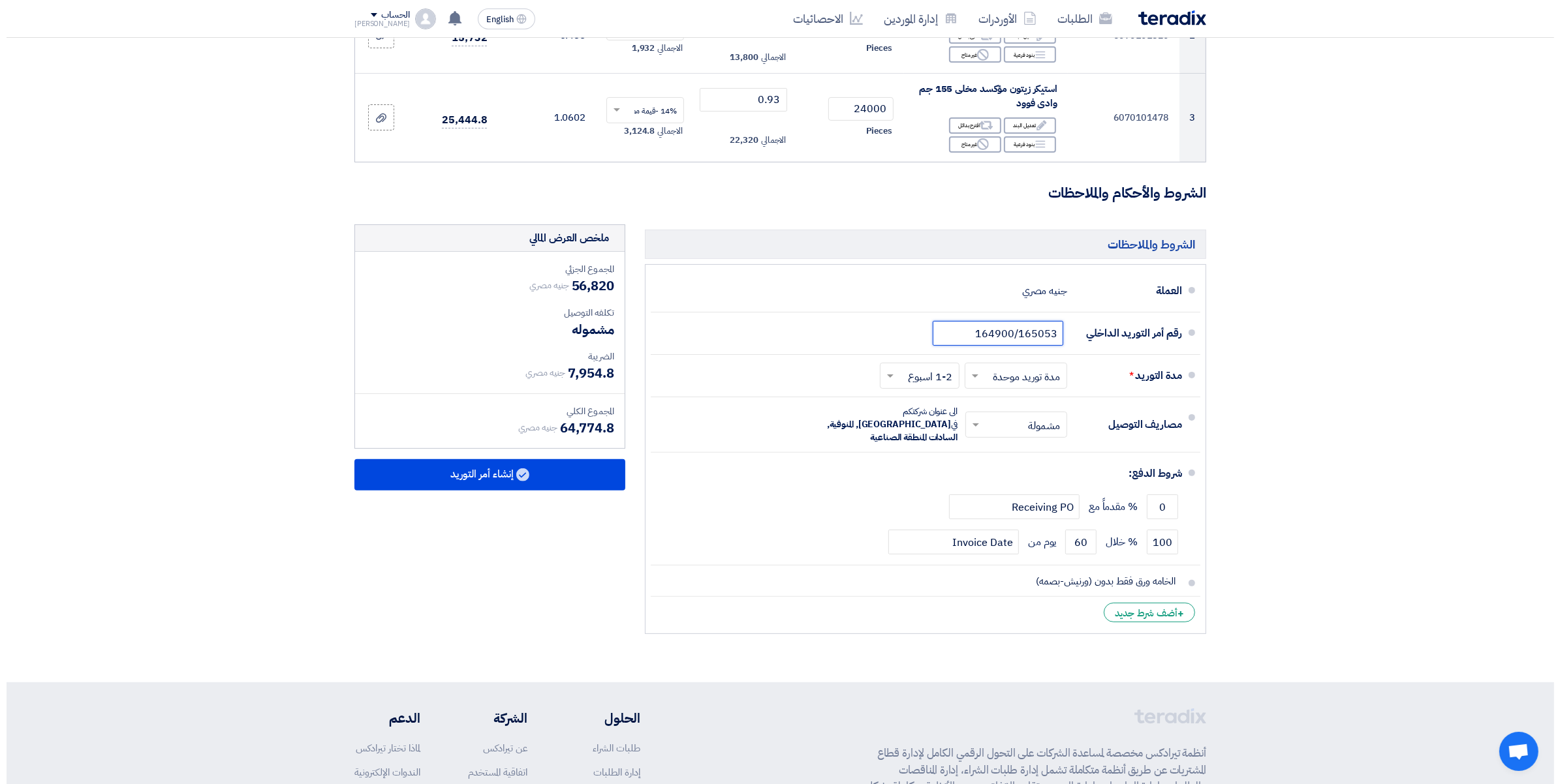
scroll to position [327, 0]
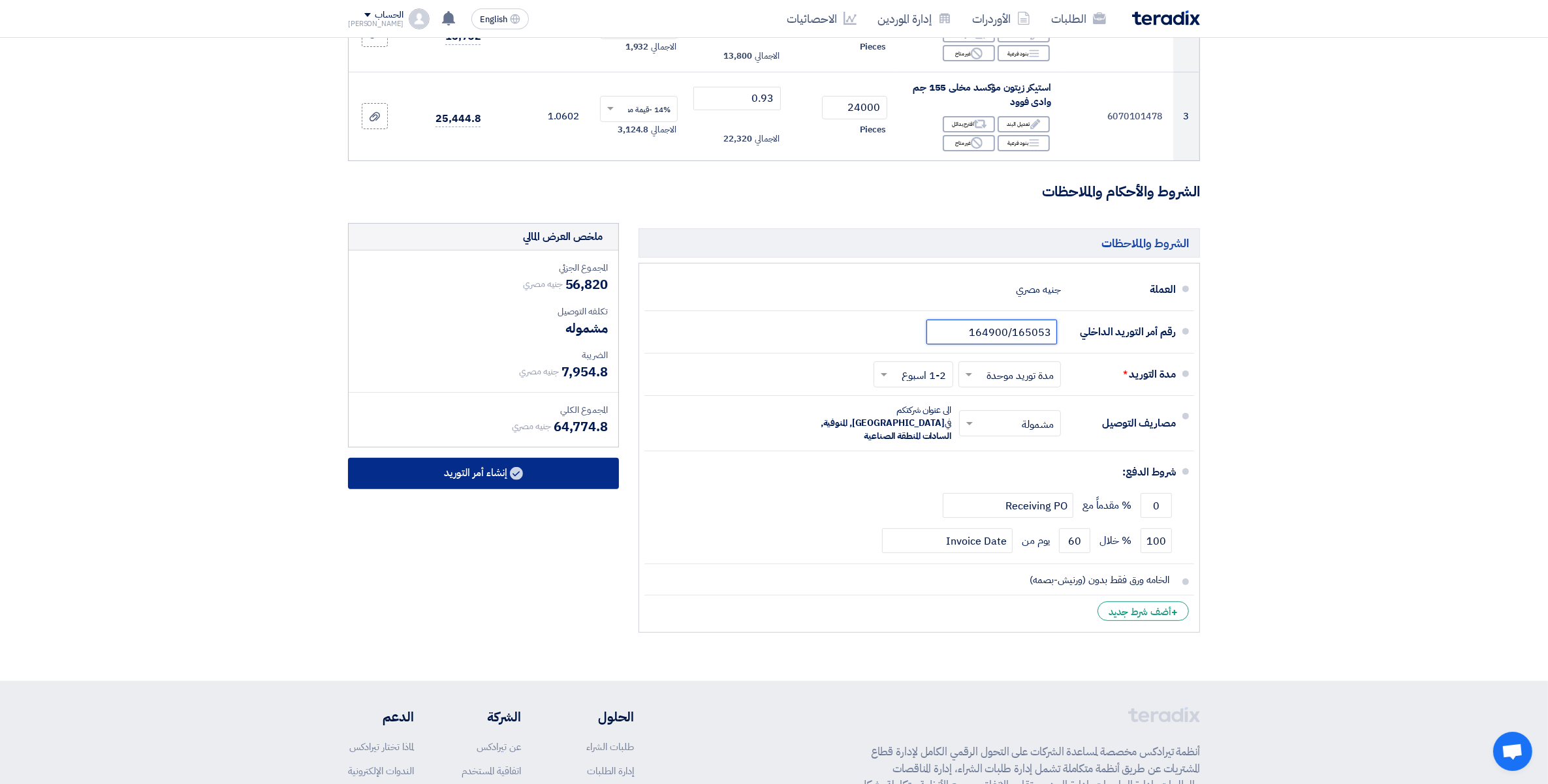
type input "164900/165053"
click at [477, 470] on button "إنشاء أمر التوريد" at bounding box center [483, 473] width 271 height 31
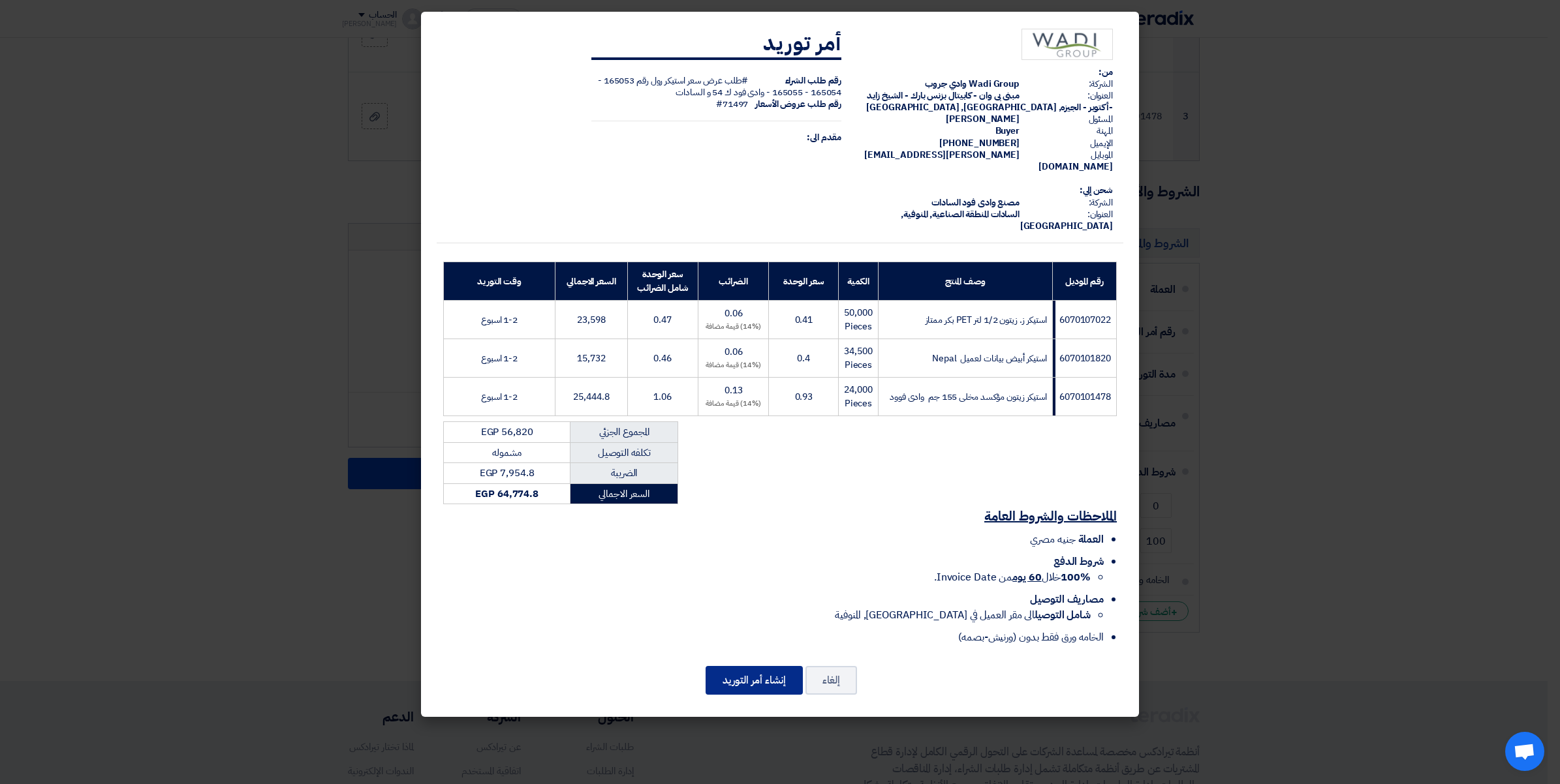
click at [751, 667] on button "إنشاء أمر التوريد" at bounding box center [754, 681] width 98 height 29
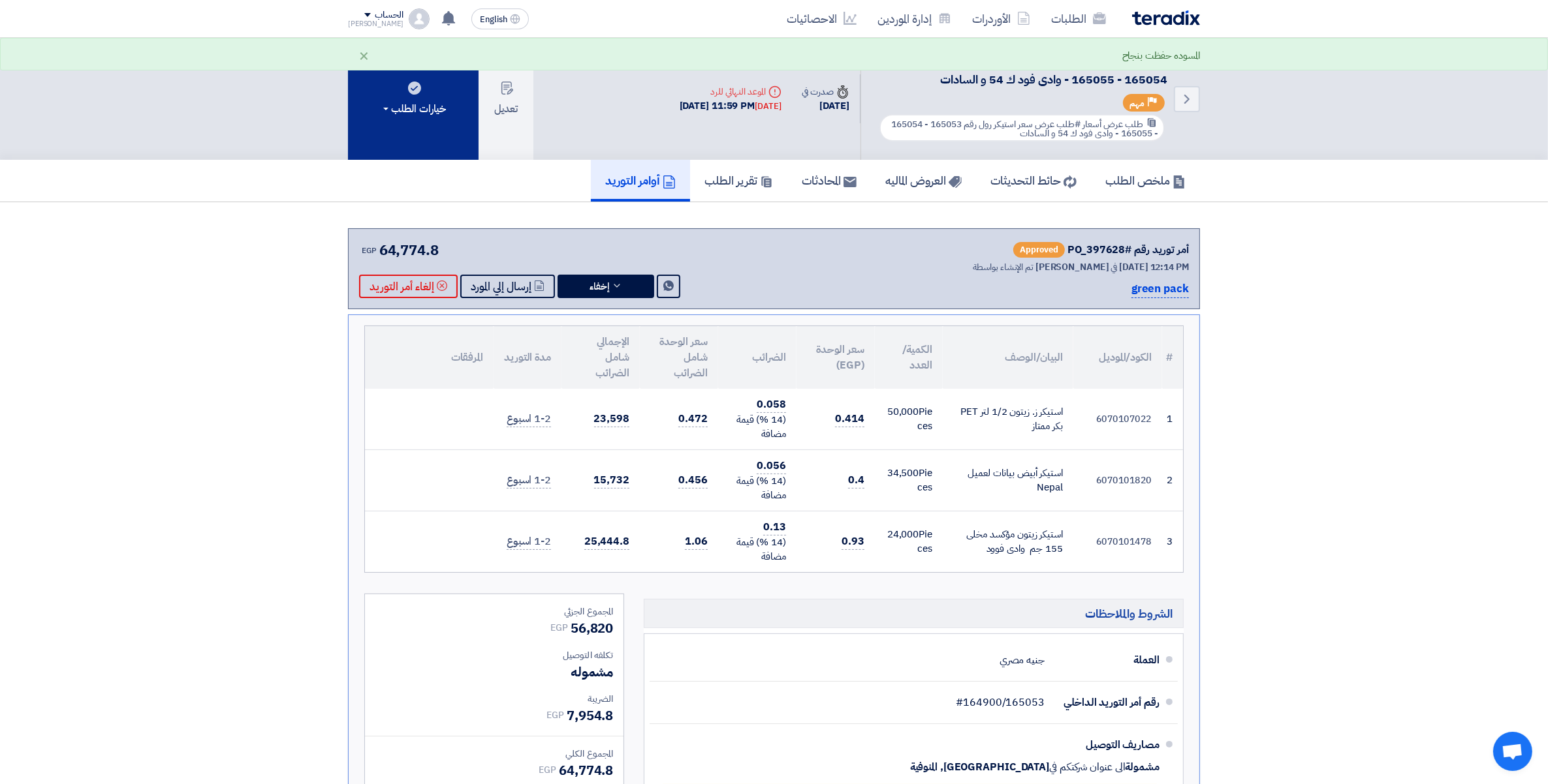
click at [414, 101] on div "خيارات الطلب" at bounding box center [413, 109] width 66 height 16
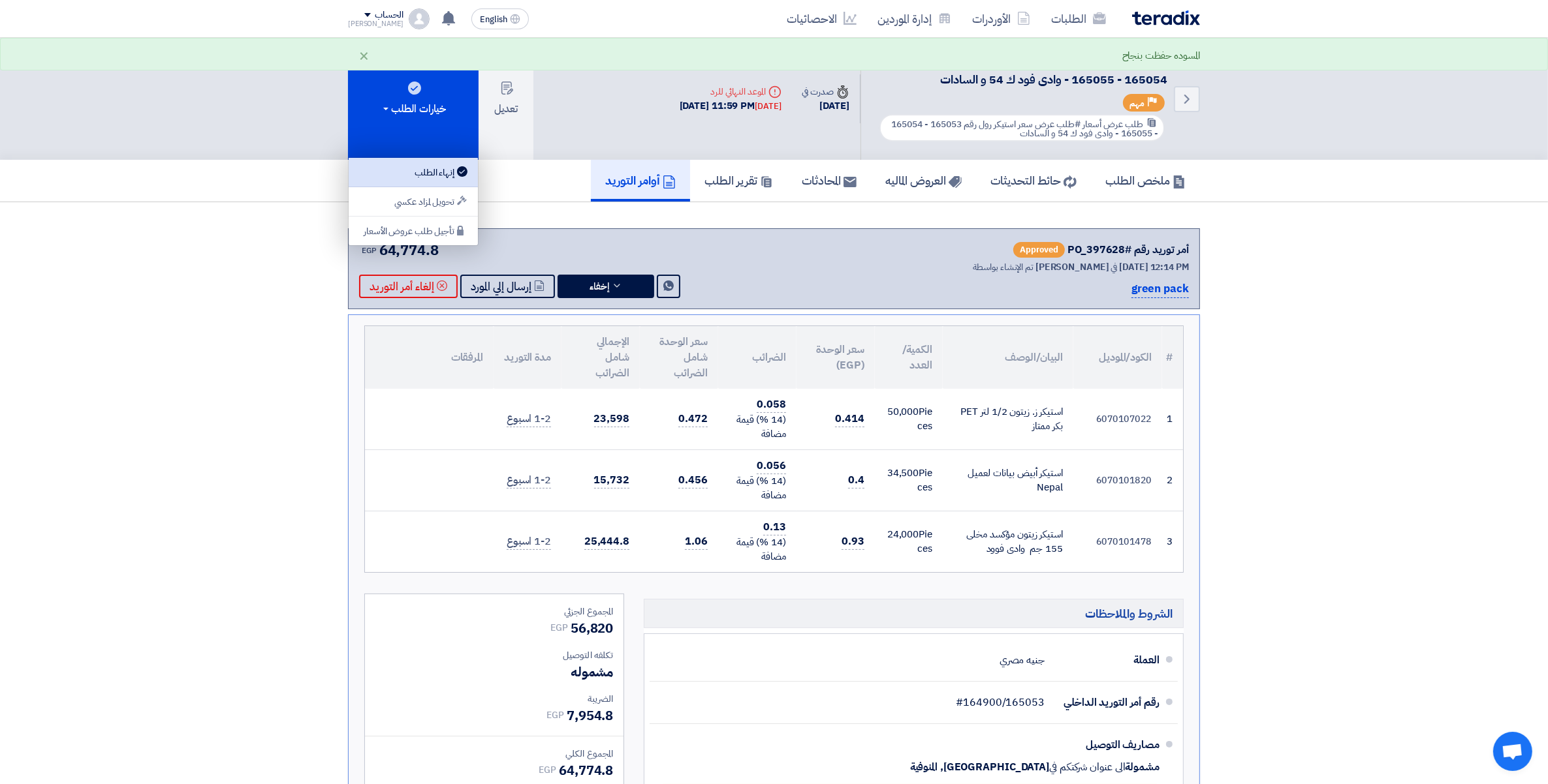
click at [428, 173] on div "إنهاء الطلب" at bounding box center [412, 172] width 114 height 16
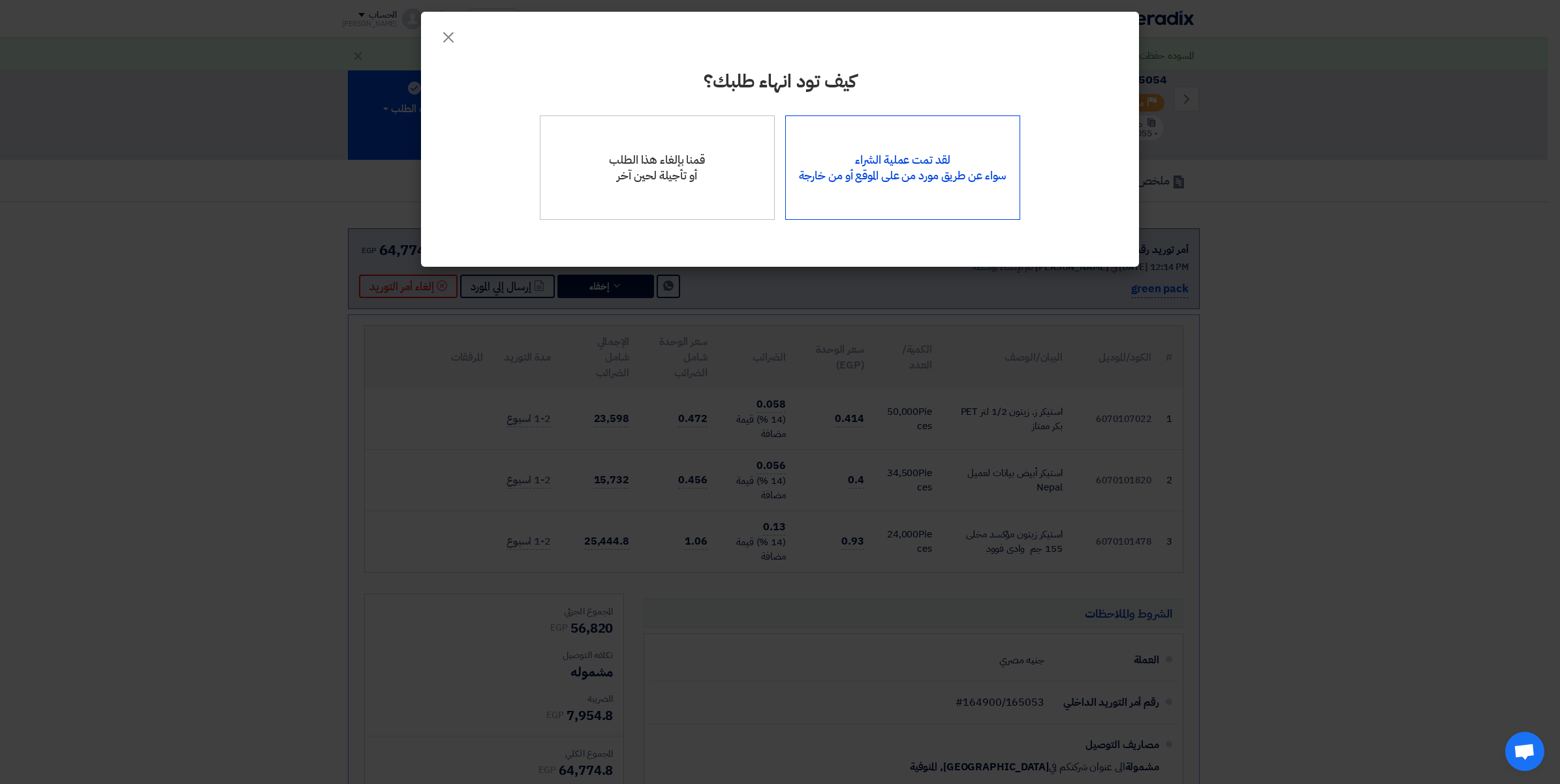
click at [906, 161] on div "لقد تمت عملية الشراء سواء عن طريق مورد من على الموقع أو من خارجة" at bounding box center [903, 167] width 236 height 104
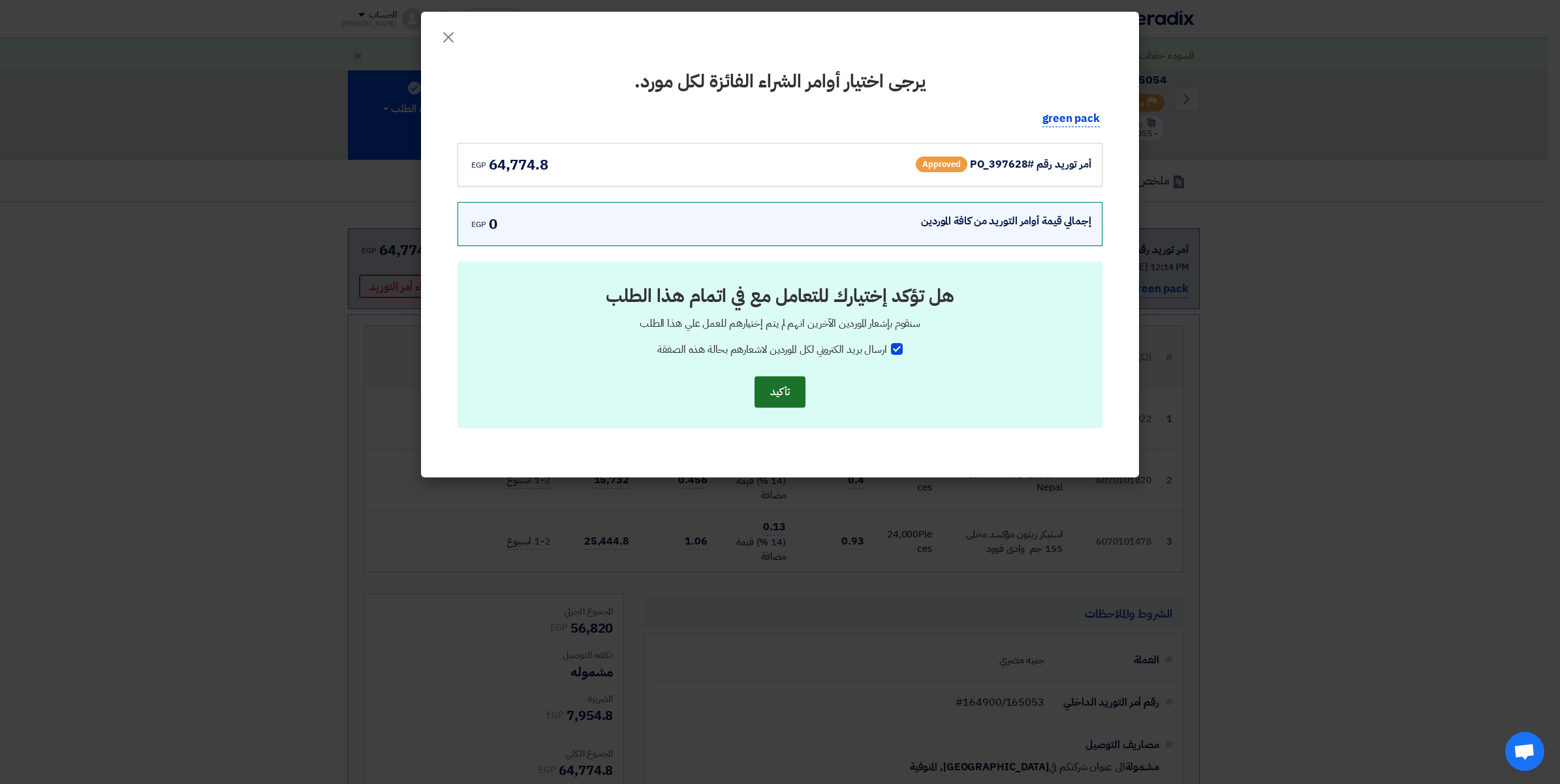
click at [767, 396] on button "تأكيد" at bounding box center [780, 392] width 51 height 31
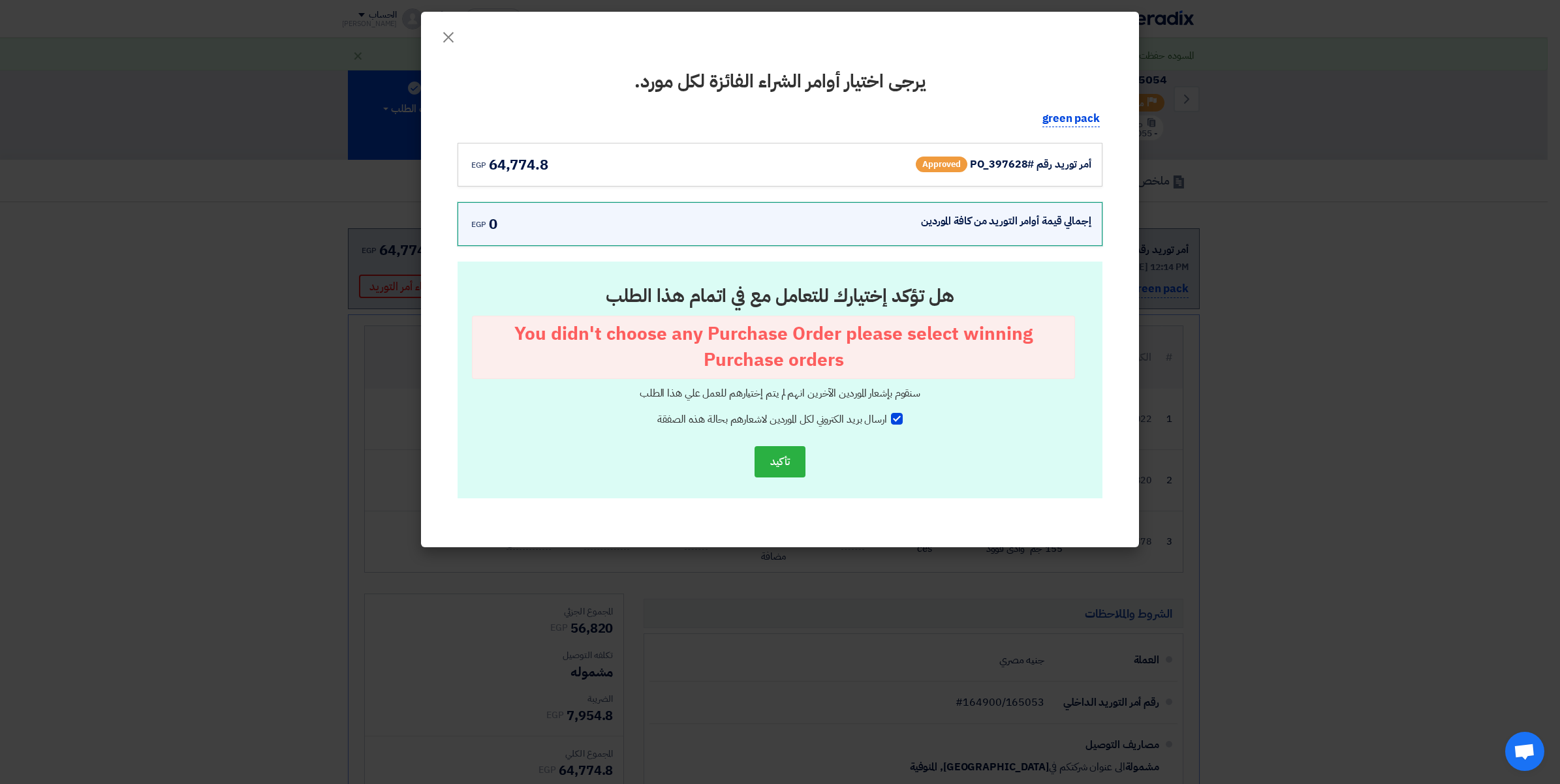
click at [883, 180] on div "أمر توريد رقم #PO_397628 Approved egp 64,774.8" at bounding box center [780, 164] width 645 height 44
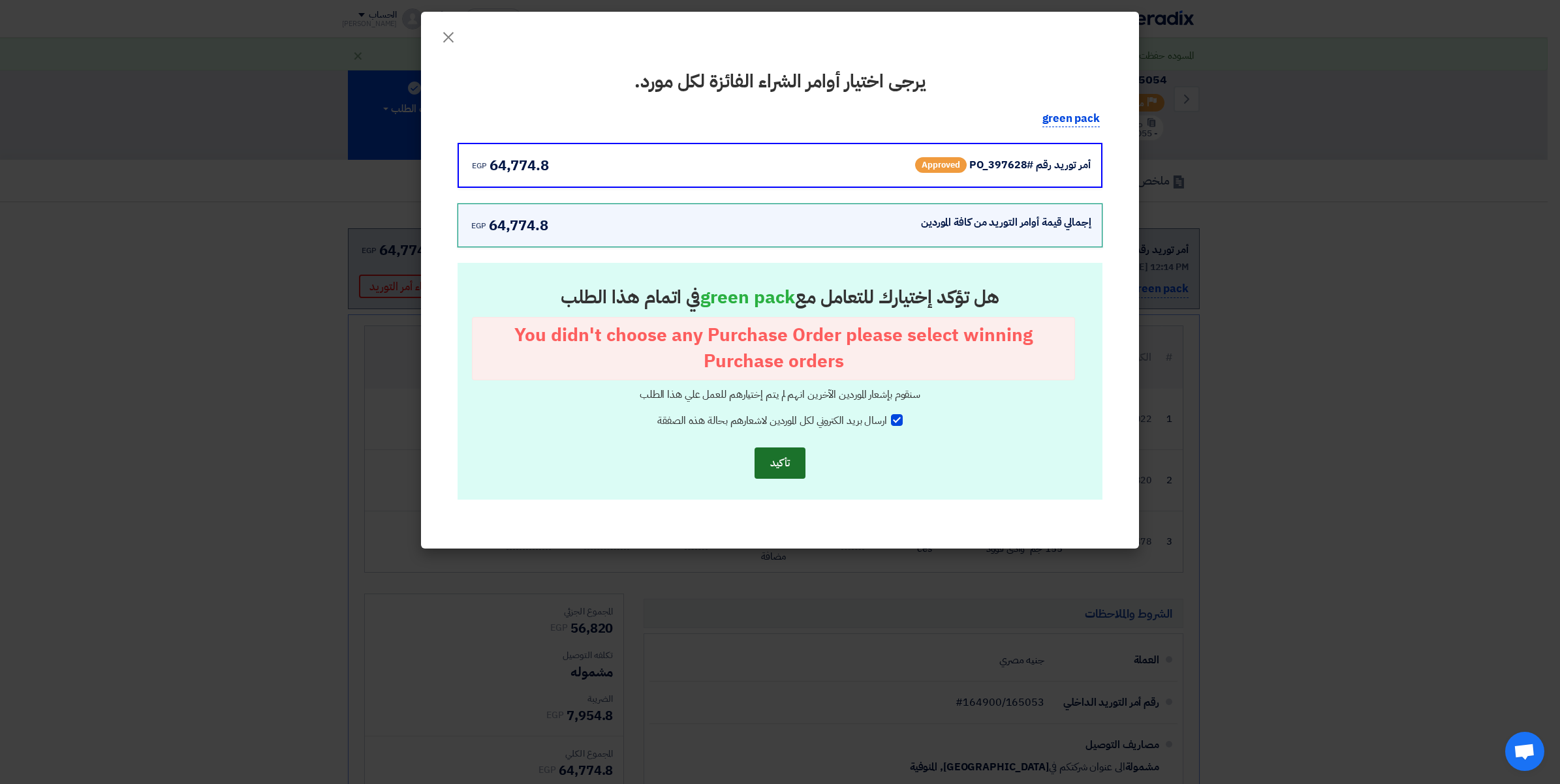
click at [789, 461] on button "تأكيد" at bounding box center [780, 463] width 51 height 31
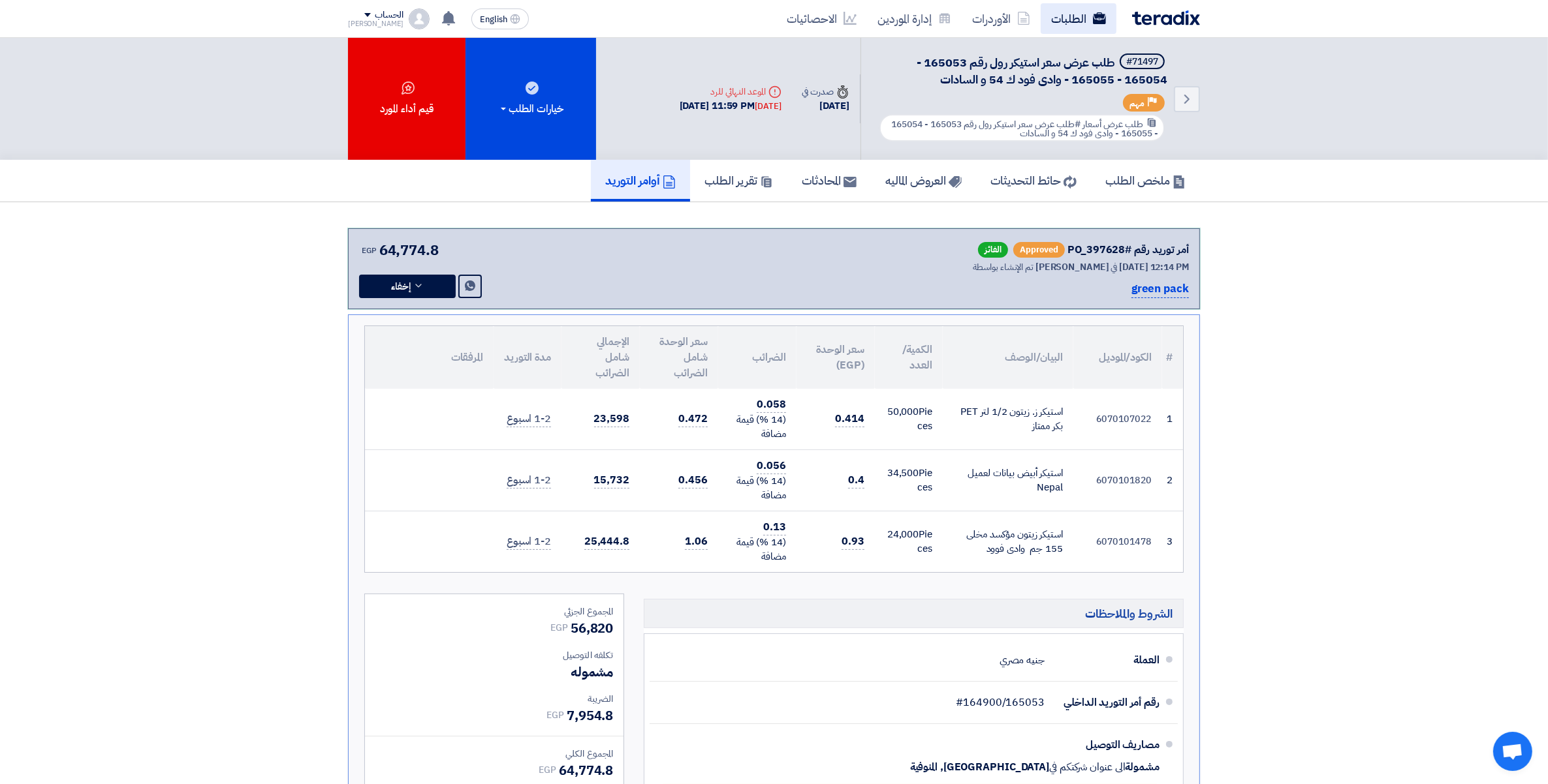
click at [1065, 13] on link "الطلبات" at bounding box center [1078, 18] width 76 height 31
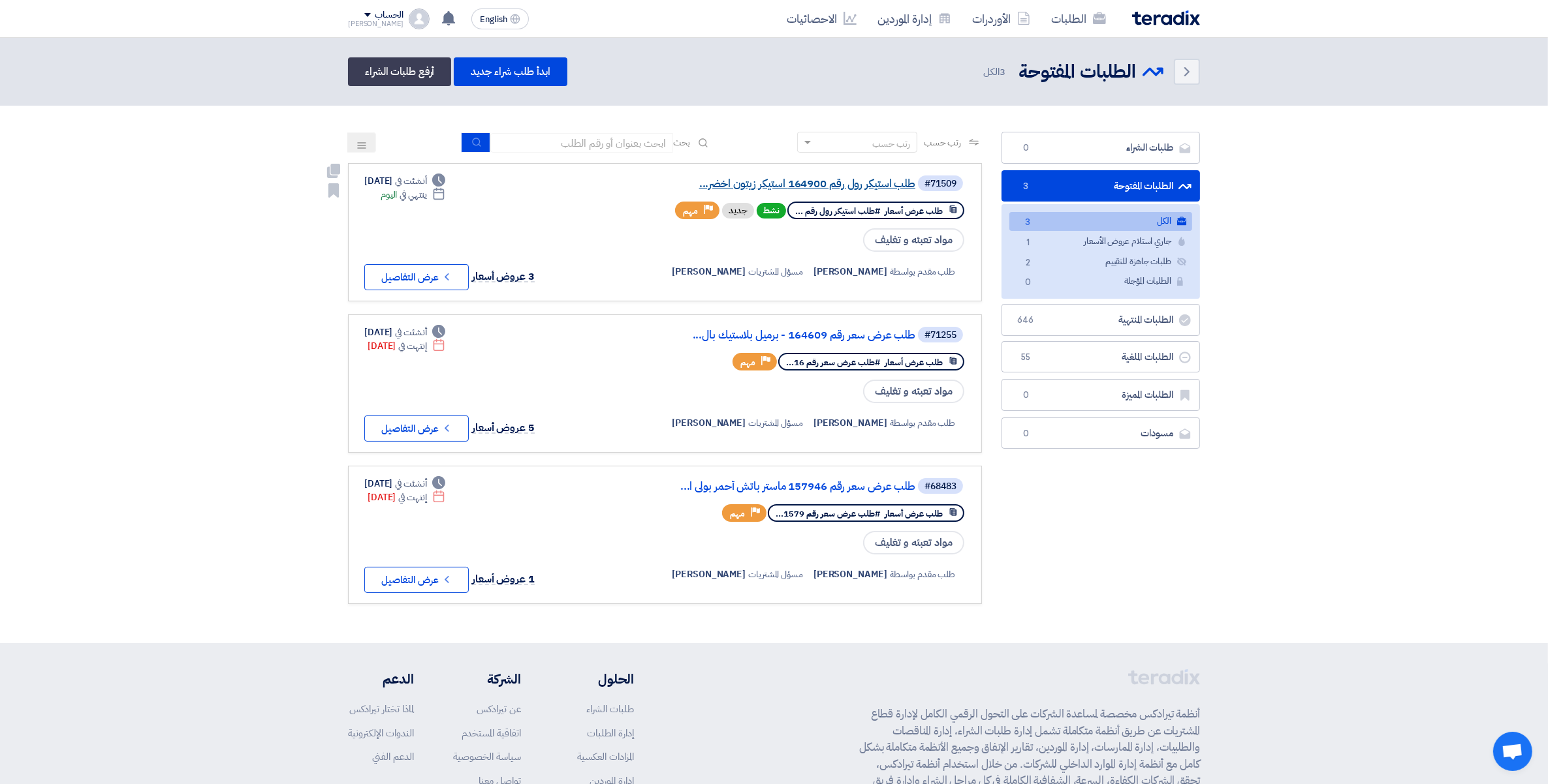
click at [870, 178] on link "طلب استيكر رول رقم 164900 استيكر زيتون اخضر..." at bounding box center [784, 184] width 261 height 12
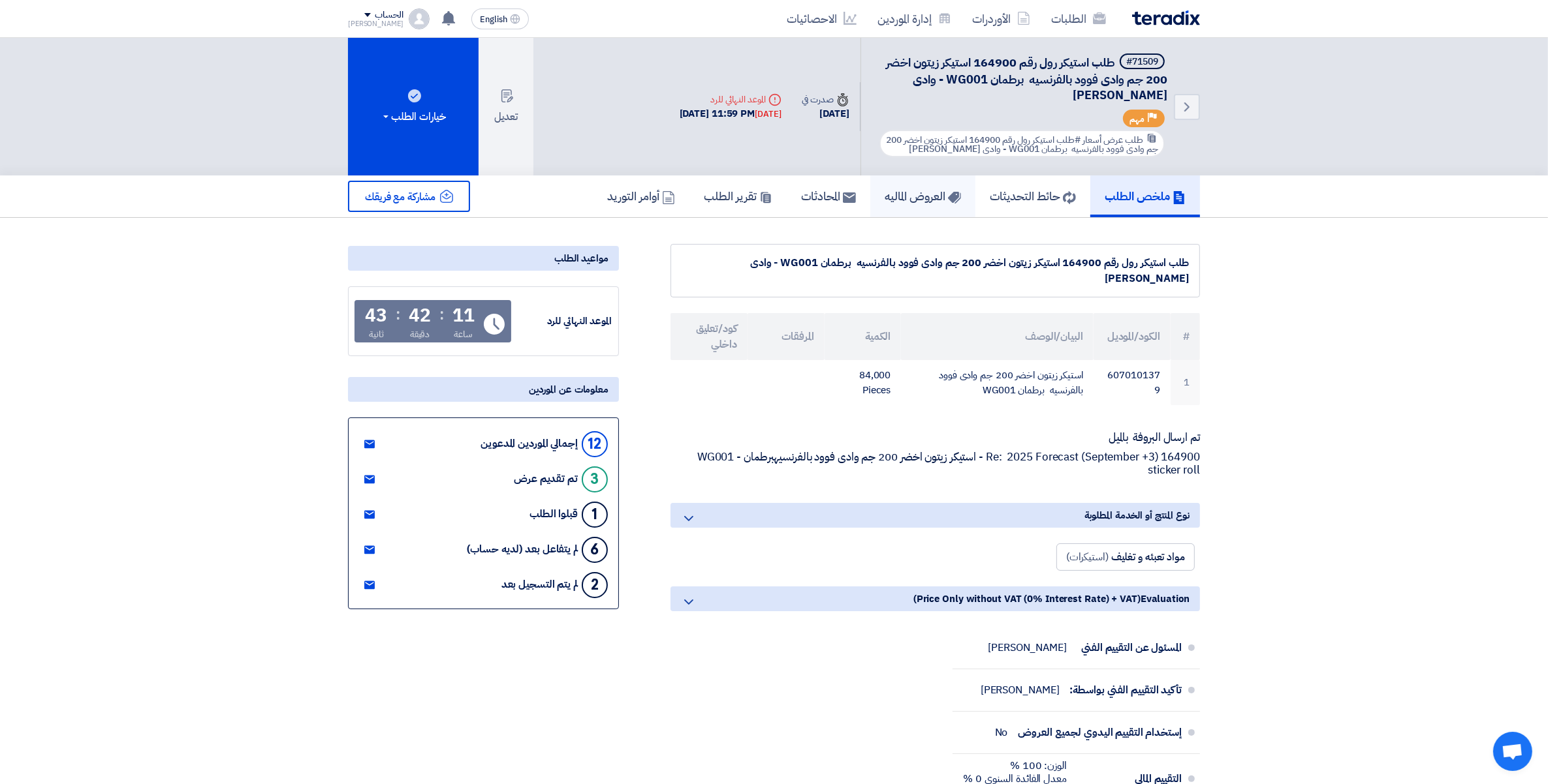
click at [926, 193] on h5 "العروض الماليه" at bounding box center [922, 196] width 76 height 15
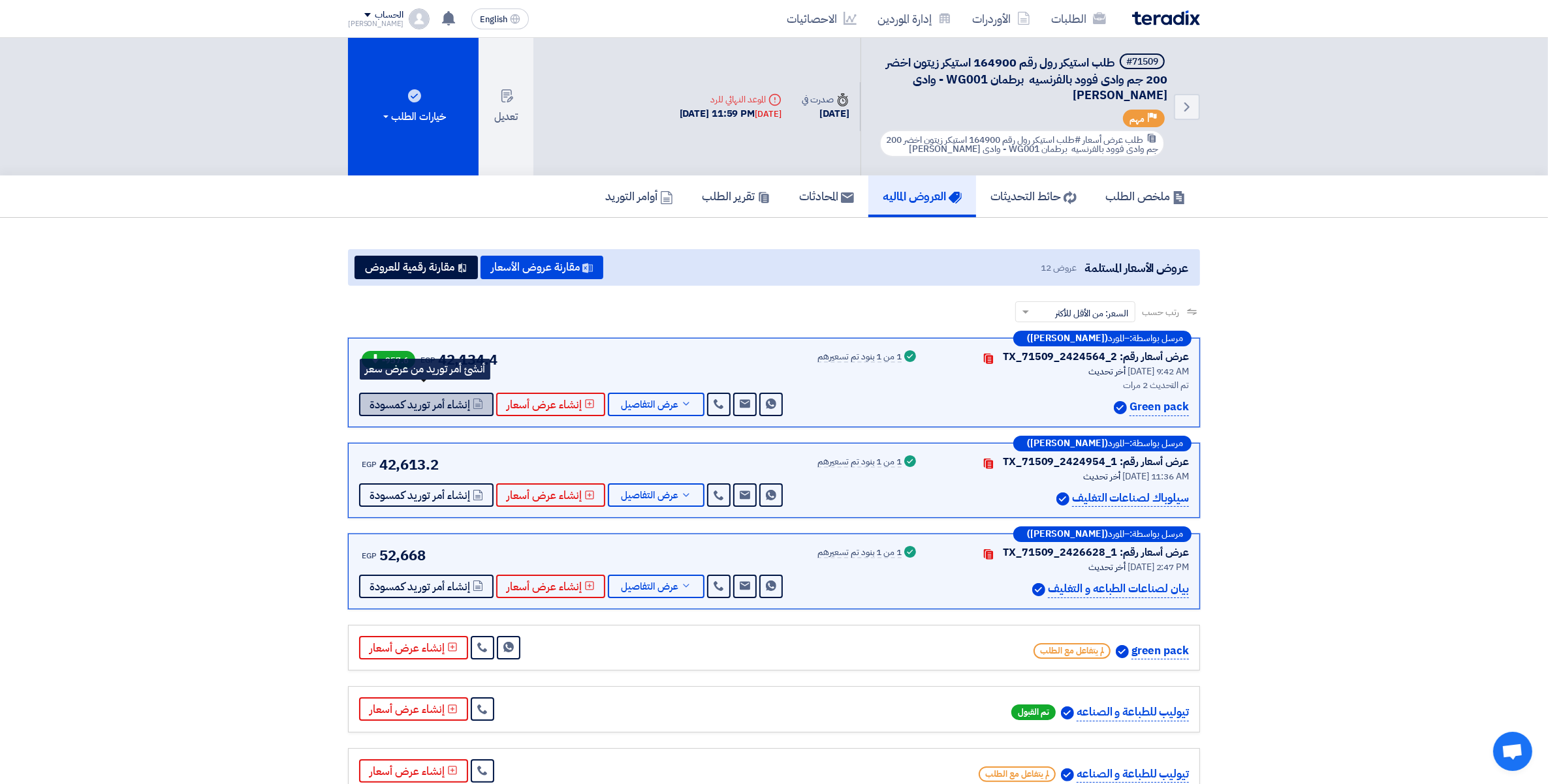
click at [415, 400] on span "إنشاء أمر توريد كمسودة" at bounding box center [419, 405] width 101 height 9
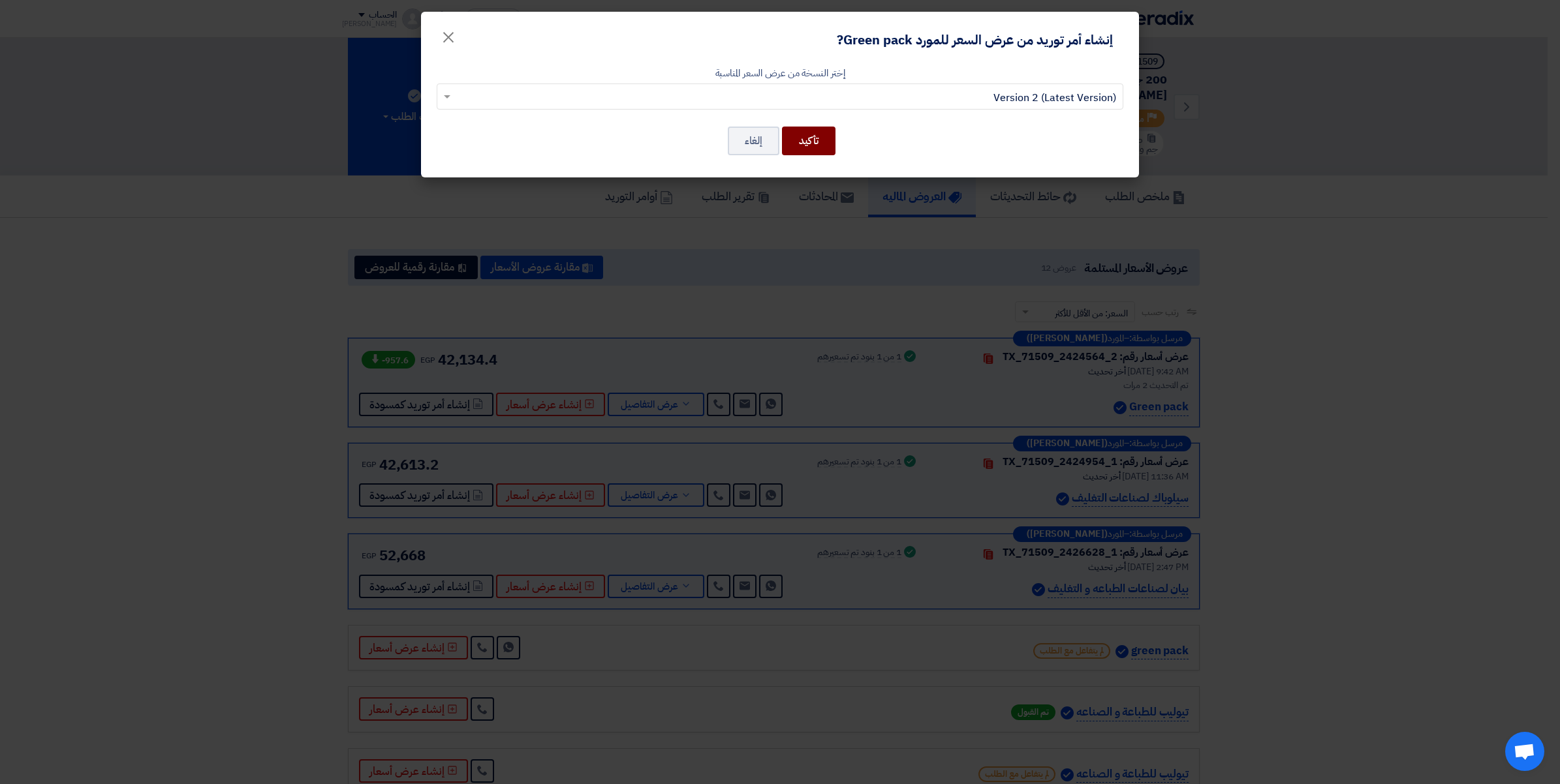
click at [824, 148] on button "تأكيد" at bounding box center [809, 141] width 54 height 29
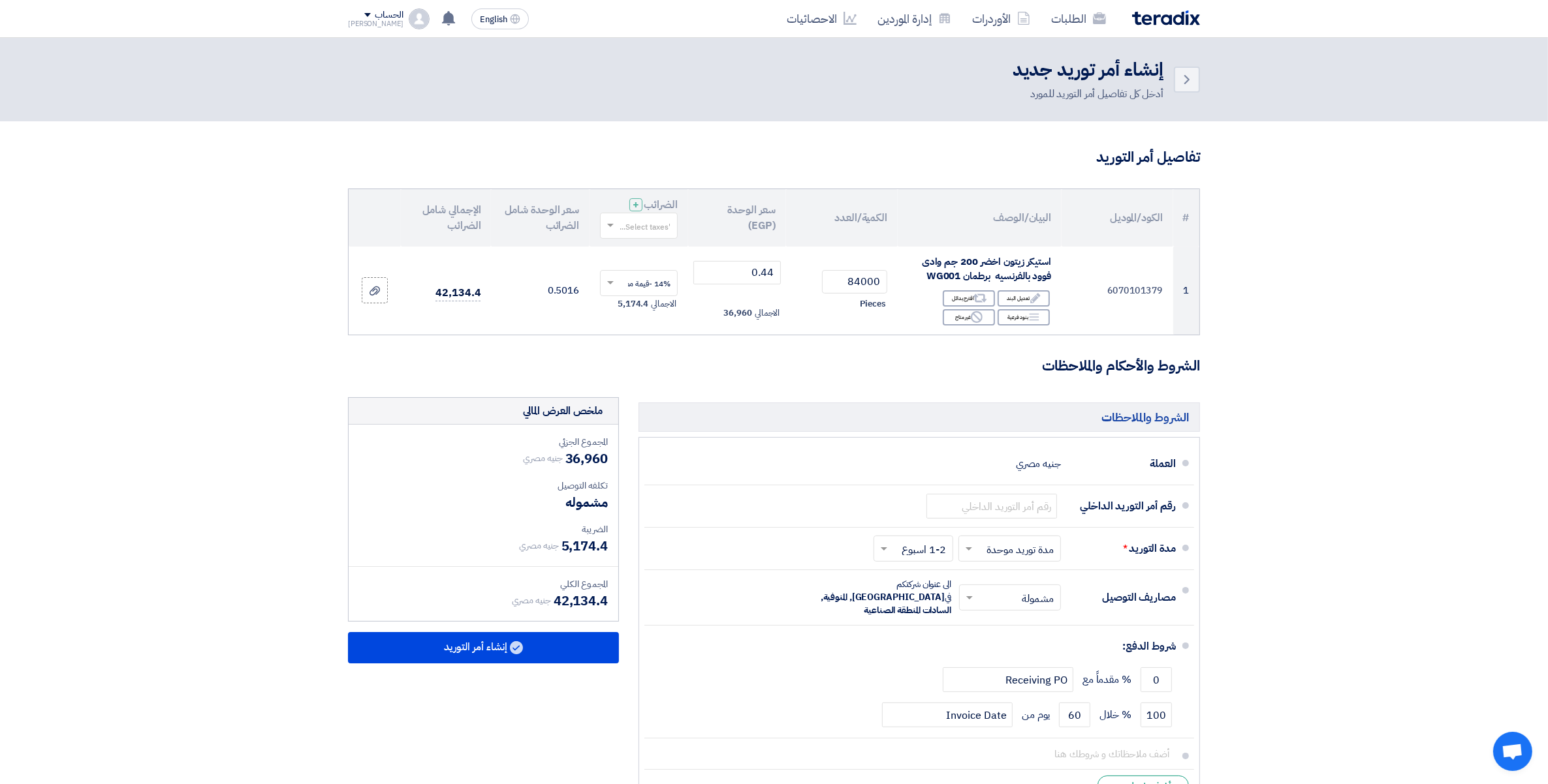
click at [650, 225] on input "text" at bounding box center [645, 226] width 52 height 22
click at [653, 256] on div "14% -قيمة مضافة" at bounding box center [638, 250] width 76 height 23
click at [1014, 506] on input "text" at bounding box center [991, 506] width 131 height 24
paste input "164900/165053"
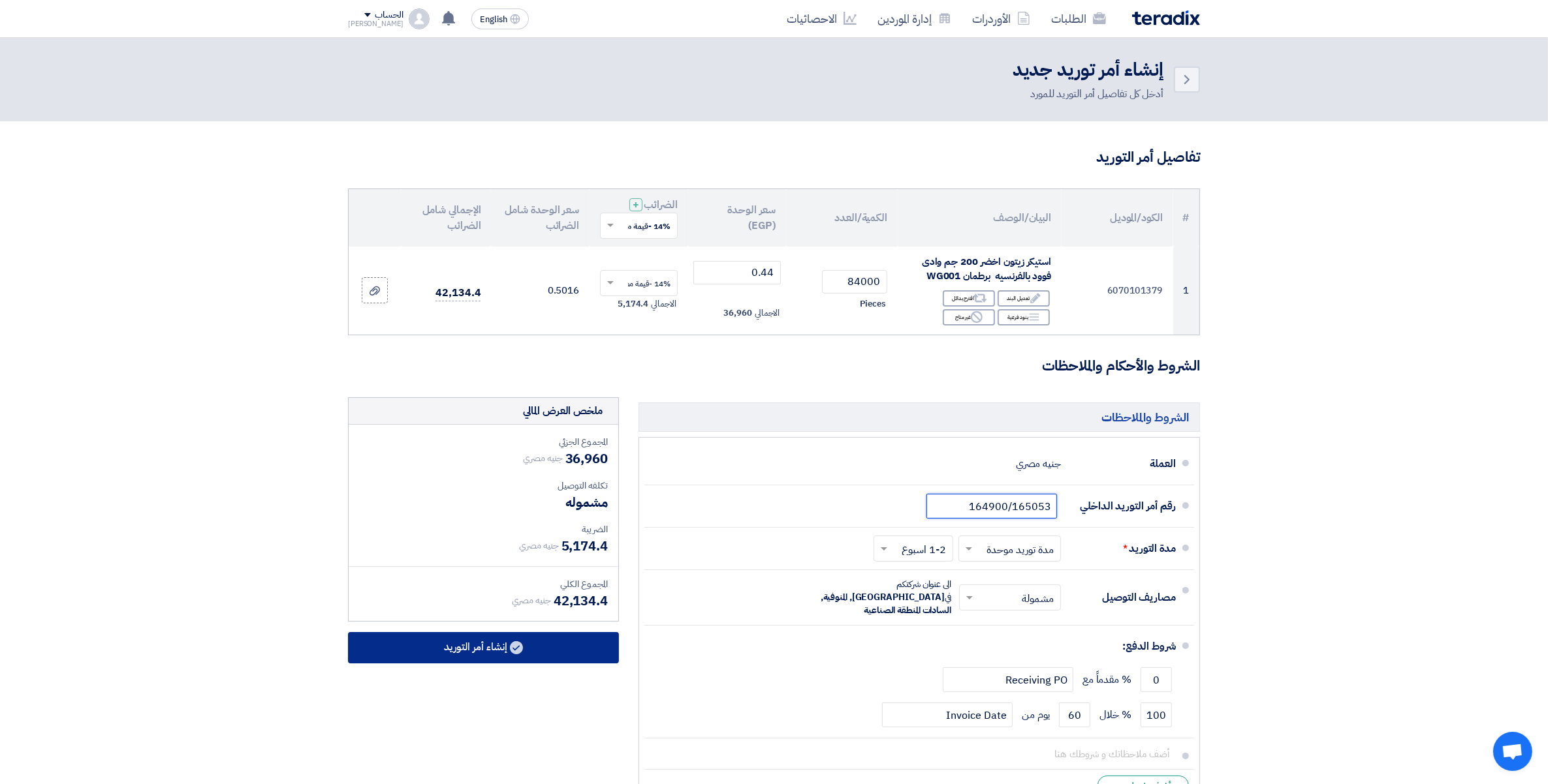
type input "164900/165053"
click at [517, 656] on button "إنشاء أمر التوريد" at bounding box center [483, 647] width 271 height 31
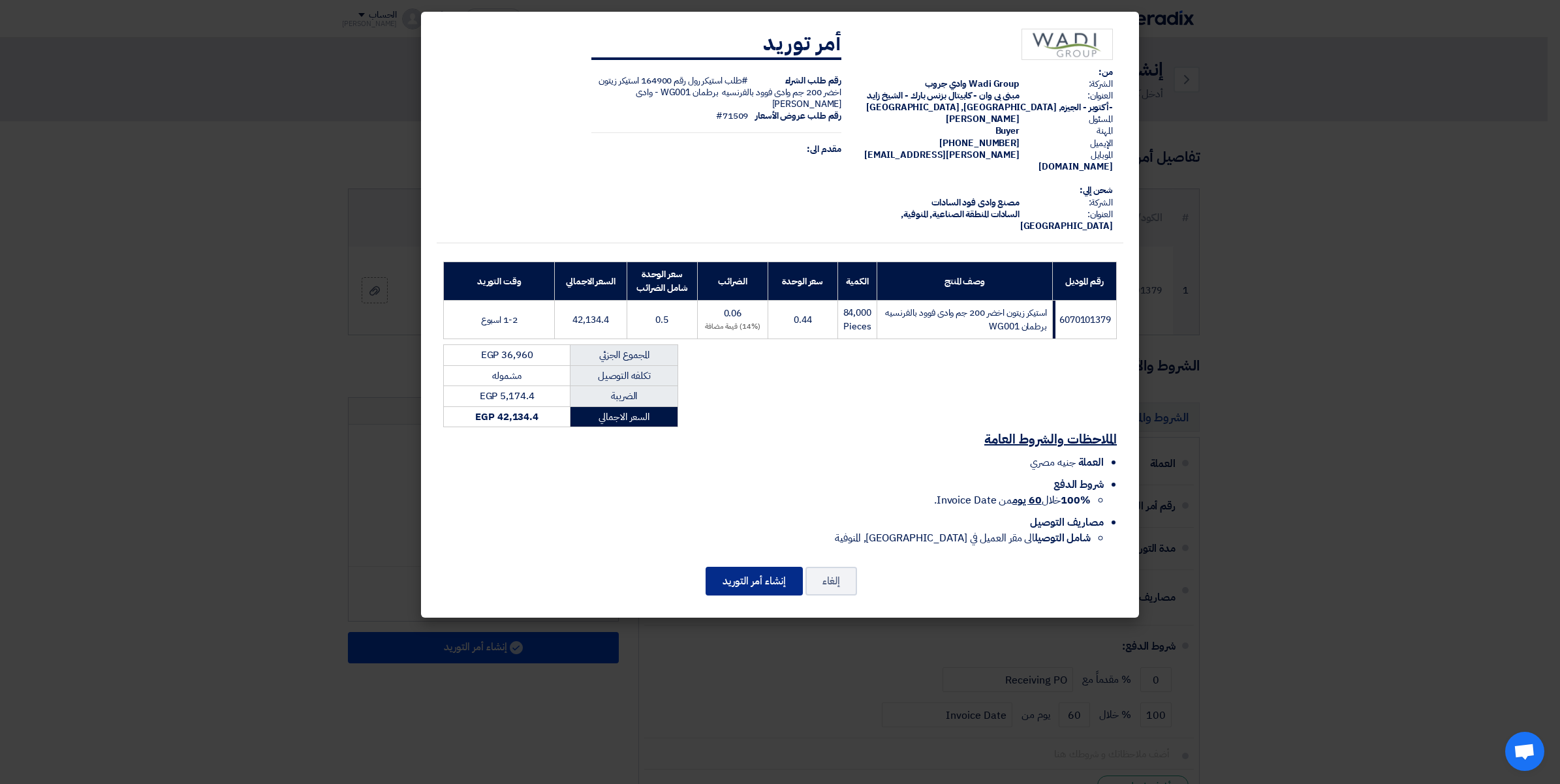
click at [725, 569] on button "إنشاء أمر التوريد" at bounding box center [754, 581] width 98 height 29
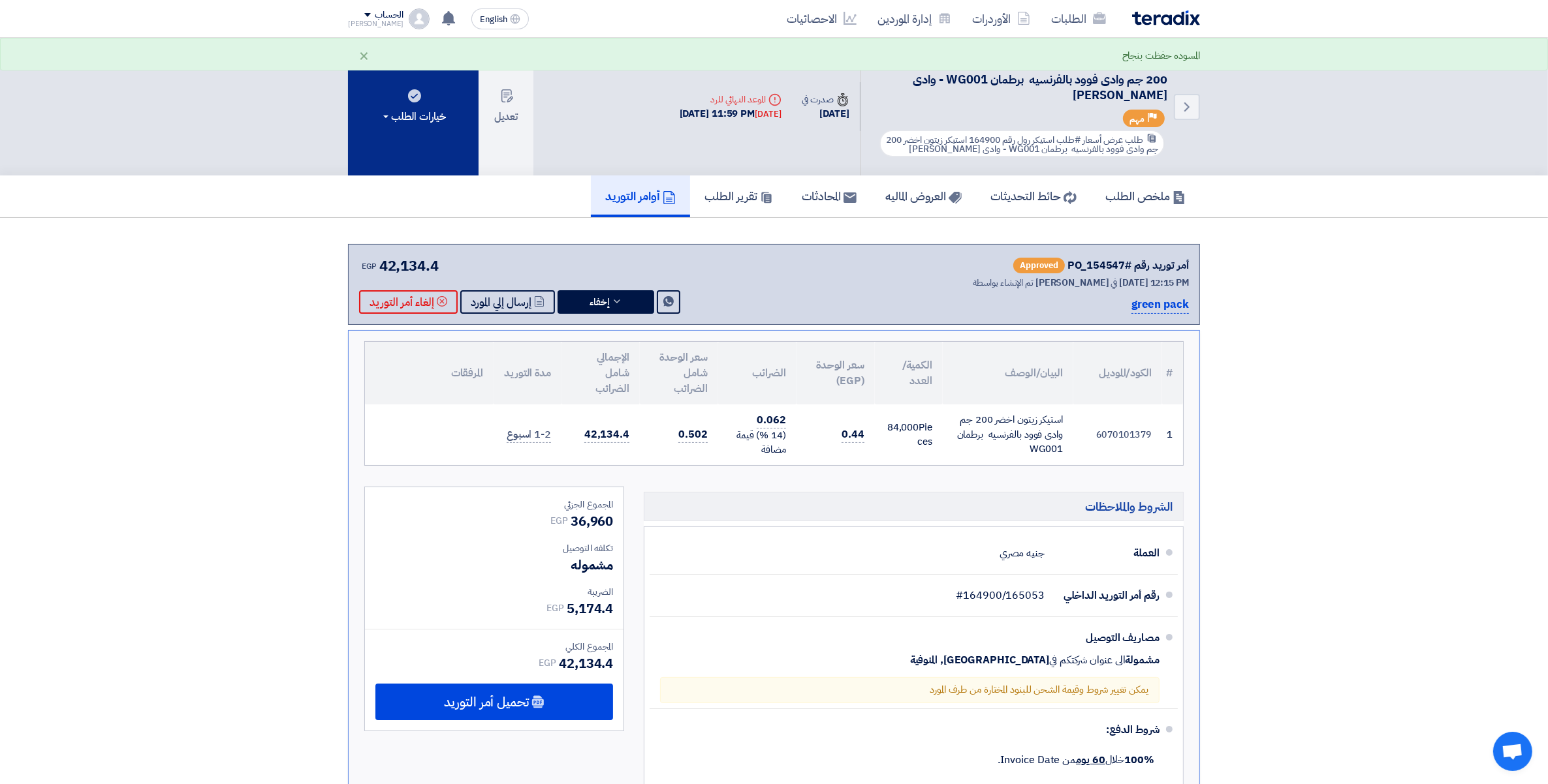
click at [401, 106] on button "خيارات الطلب" at bounding box center [412, 106] width 131 height 138
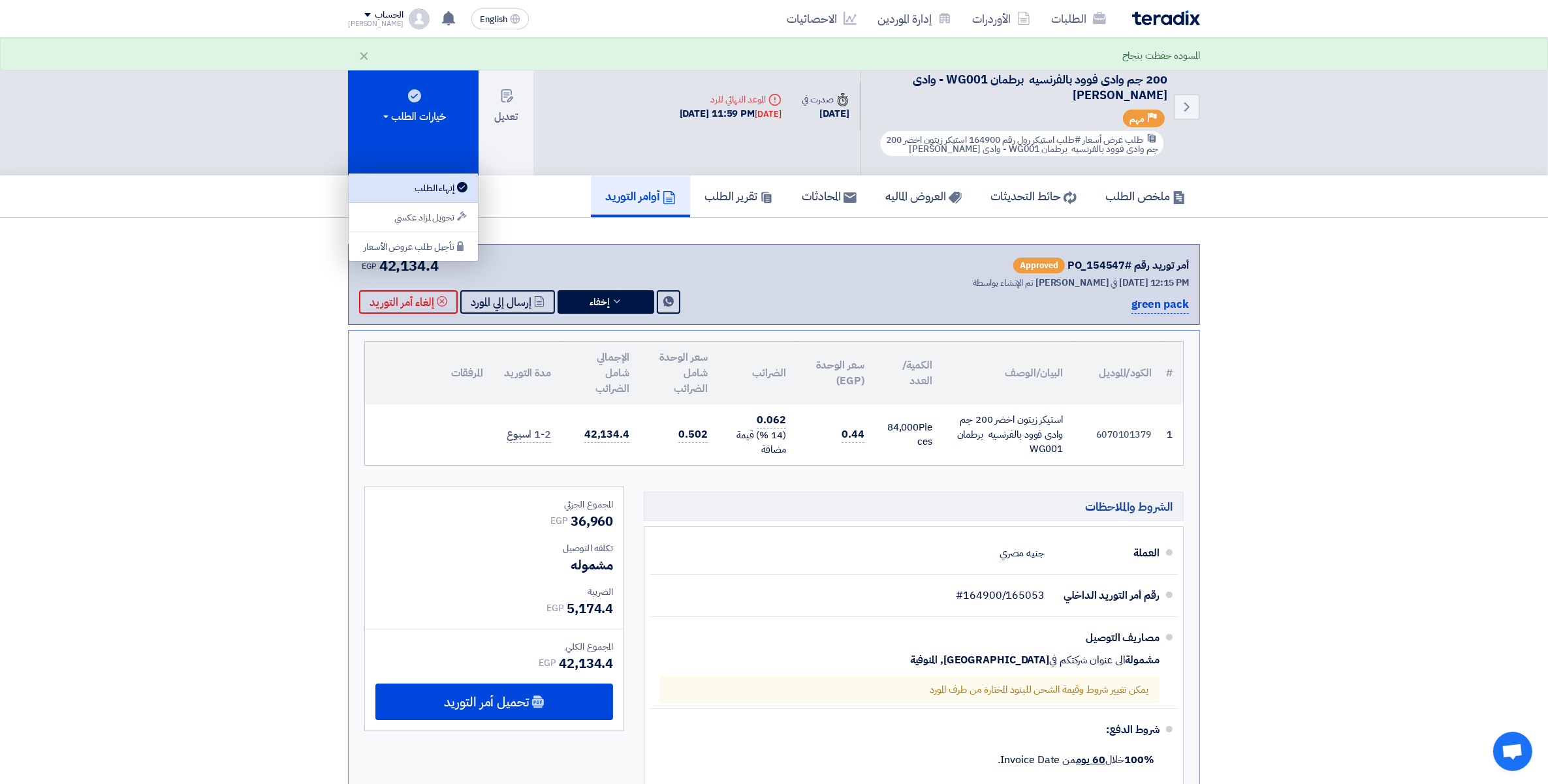
click at [414, 201] on link "إنهاء الطلب" at bounding box center [413, 188] width 130 height 29
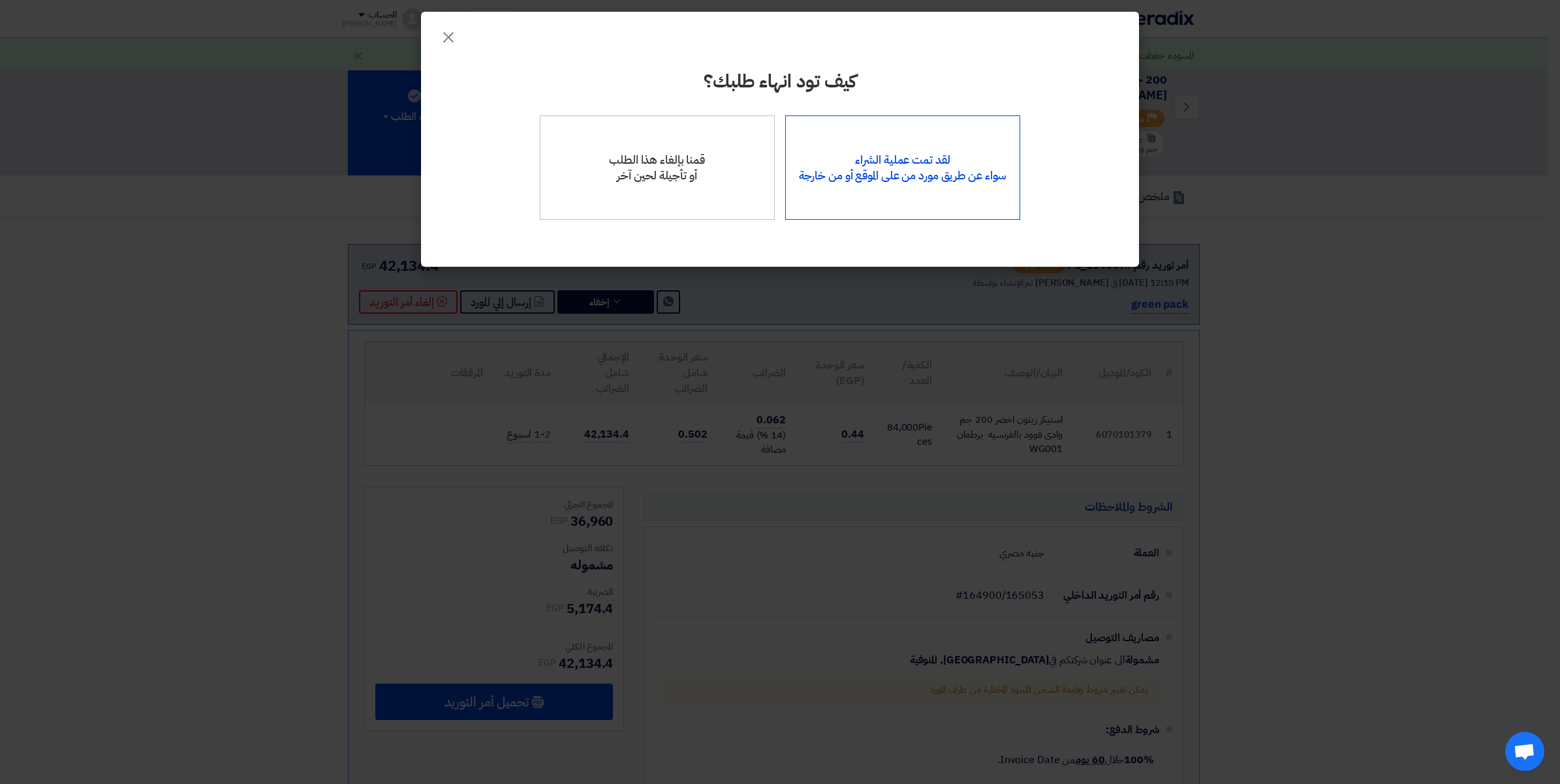
click at [977, 163] on div "لقد تمت عملية الشراء سواء عن طريق مورد من على الموقع أو من خارجة" at bounding box center [903, 167] width 236 height 104
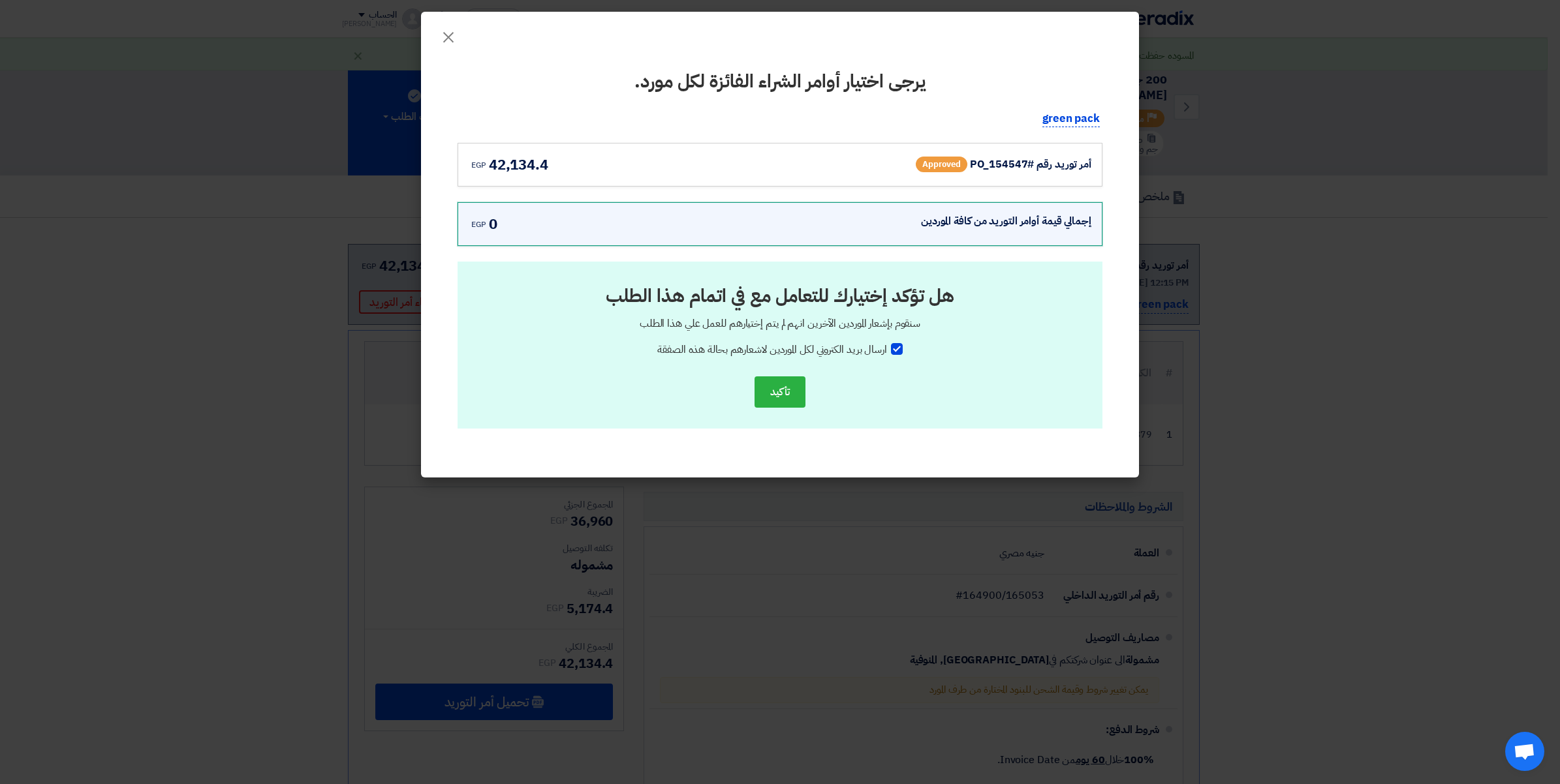
click at [960, 161] on span "Approved" at bounding box center [941, 164] width 52 height 16
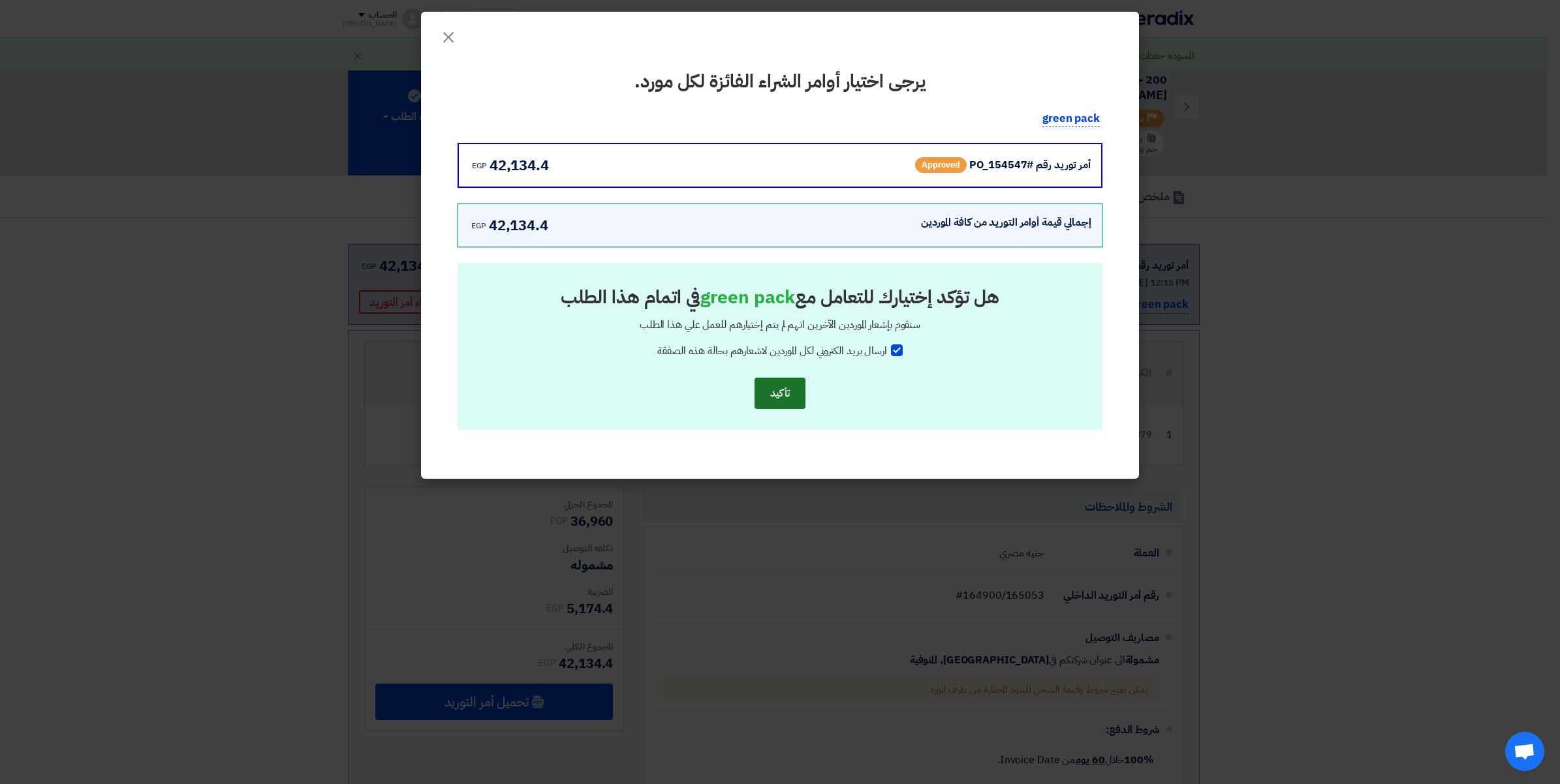
click at [780, 390] on button "تأكيد" at bounding box center [780, 392] width 51 height 31
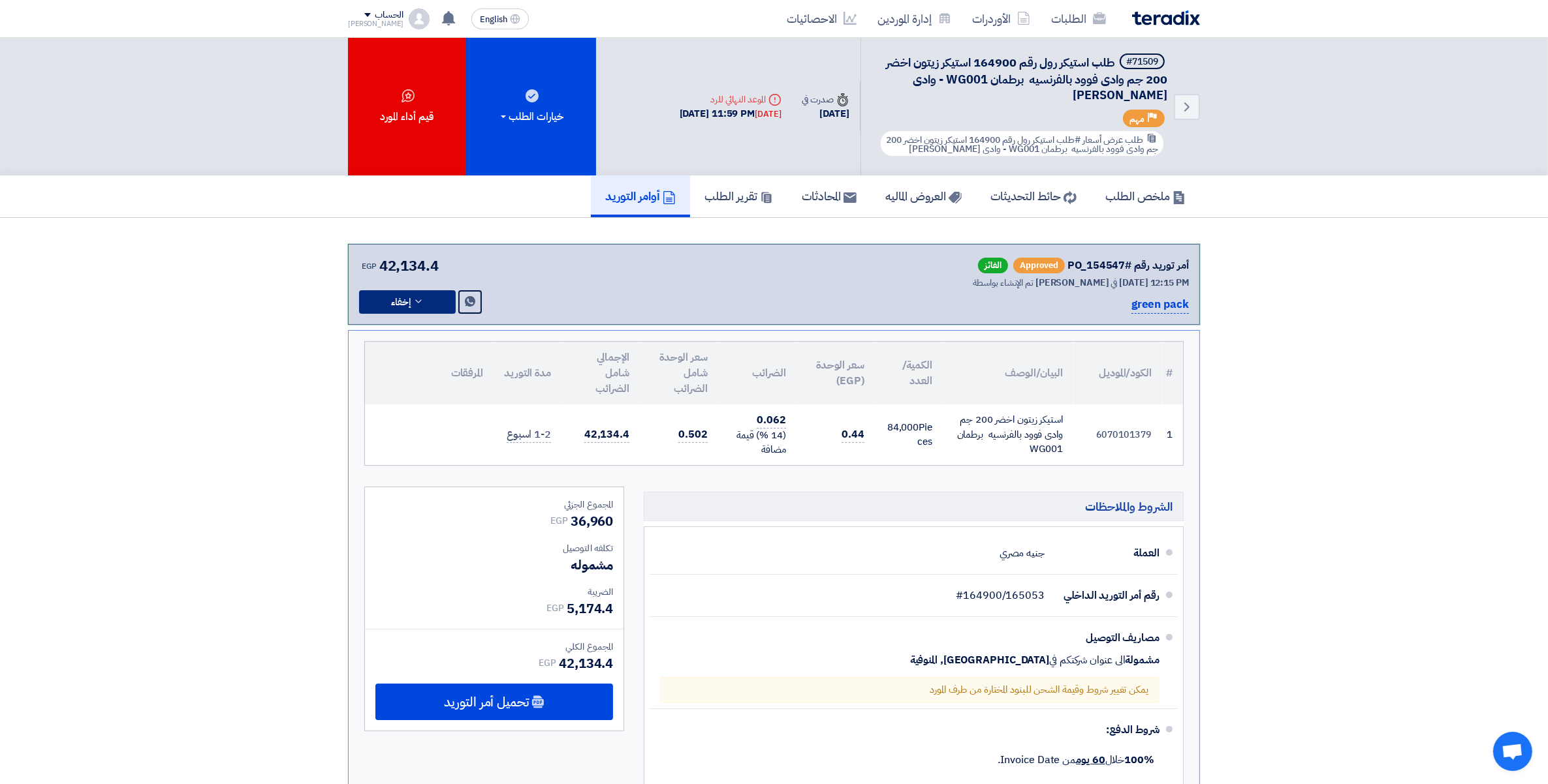
click at [433, 300] on button "إخفاء" at bounding box center [407, 301] width 97 height 23
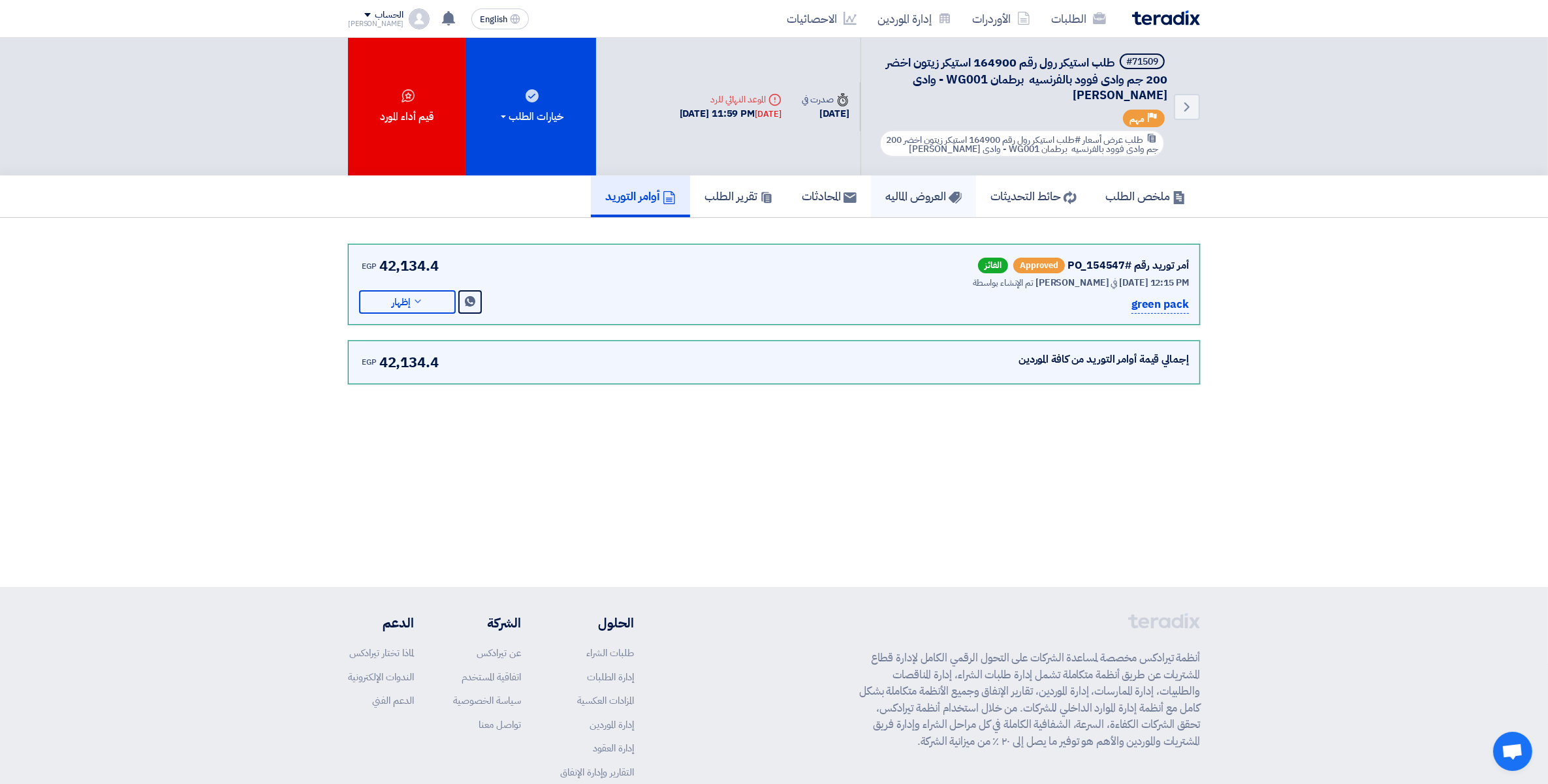
click at [919, 192] on h5 "العروض الماليه" at bounding box center [922, 196] width 76 height 15
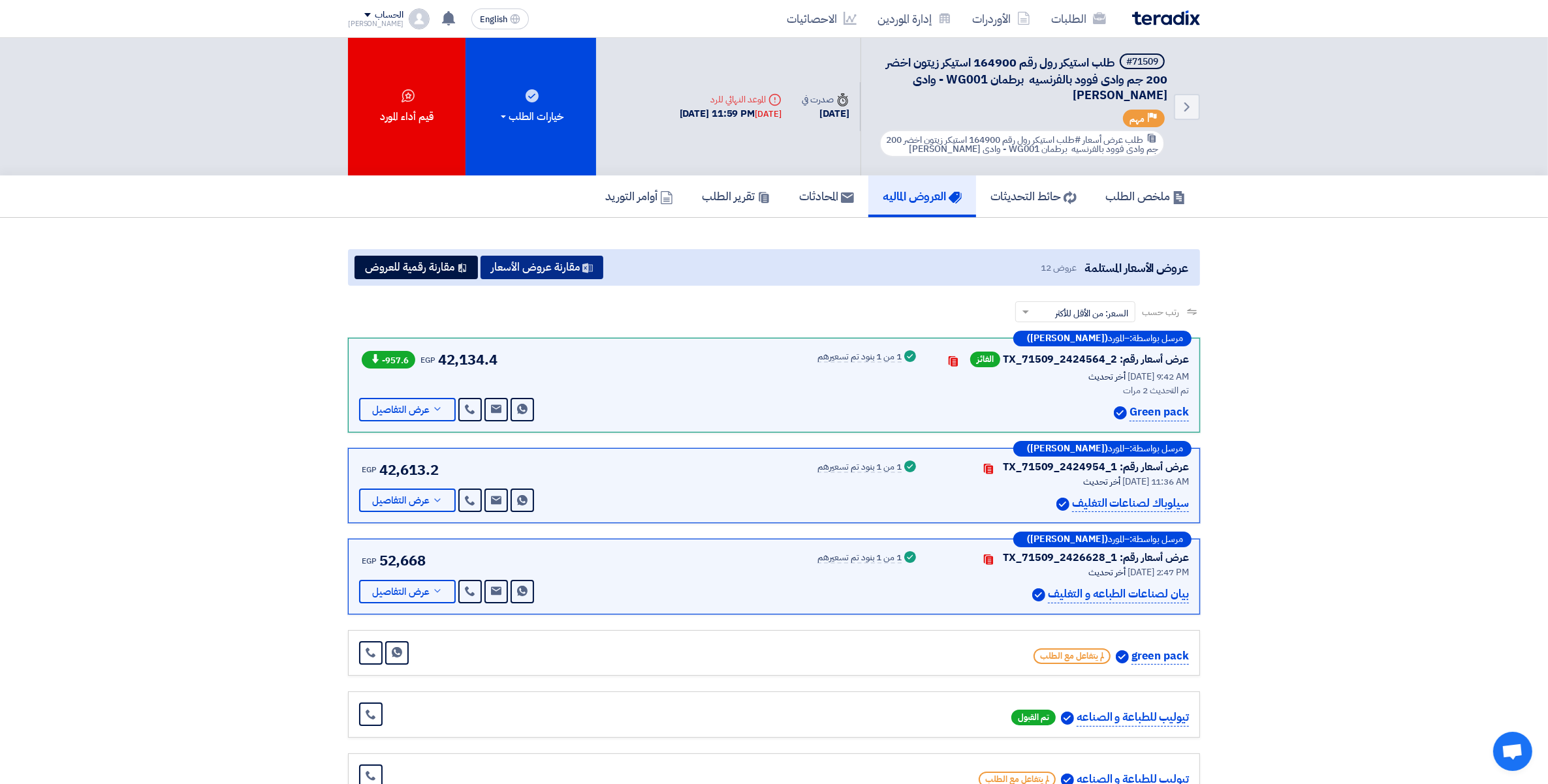
click at [552, 267] on button "مقارنة عروض الأسعار" at bounding box center [542, 267] width 123 height 23
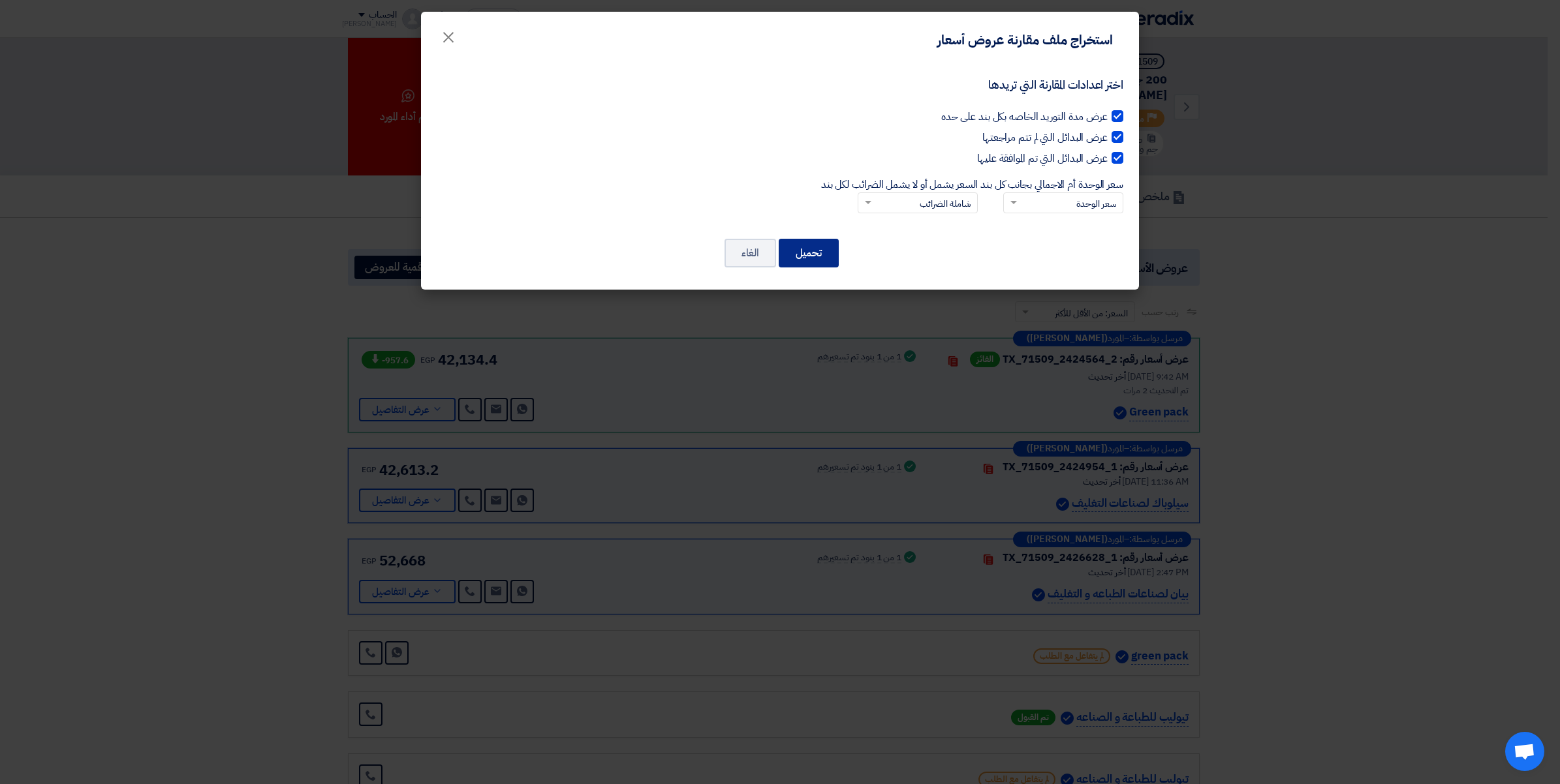
click at [806, 258] on button "تحميل" at bounding box center [809, 253] width 60 height 29
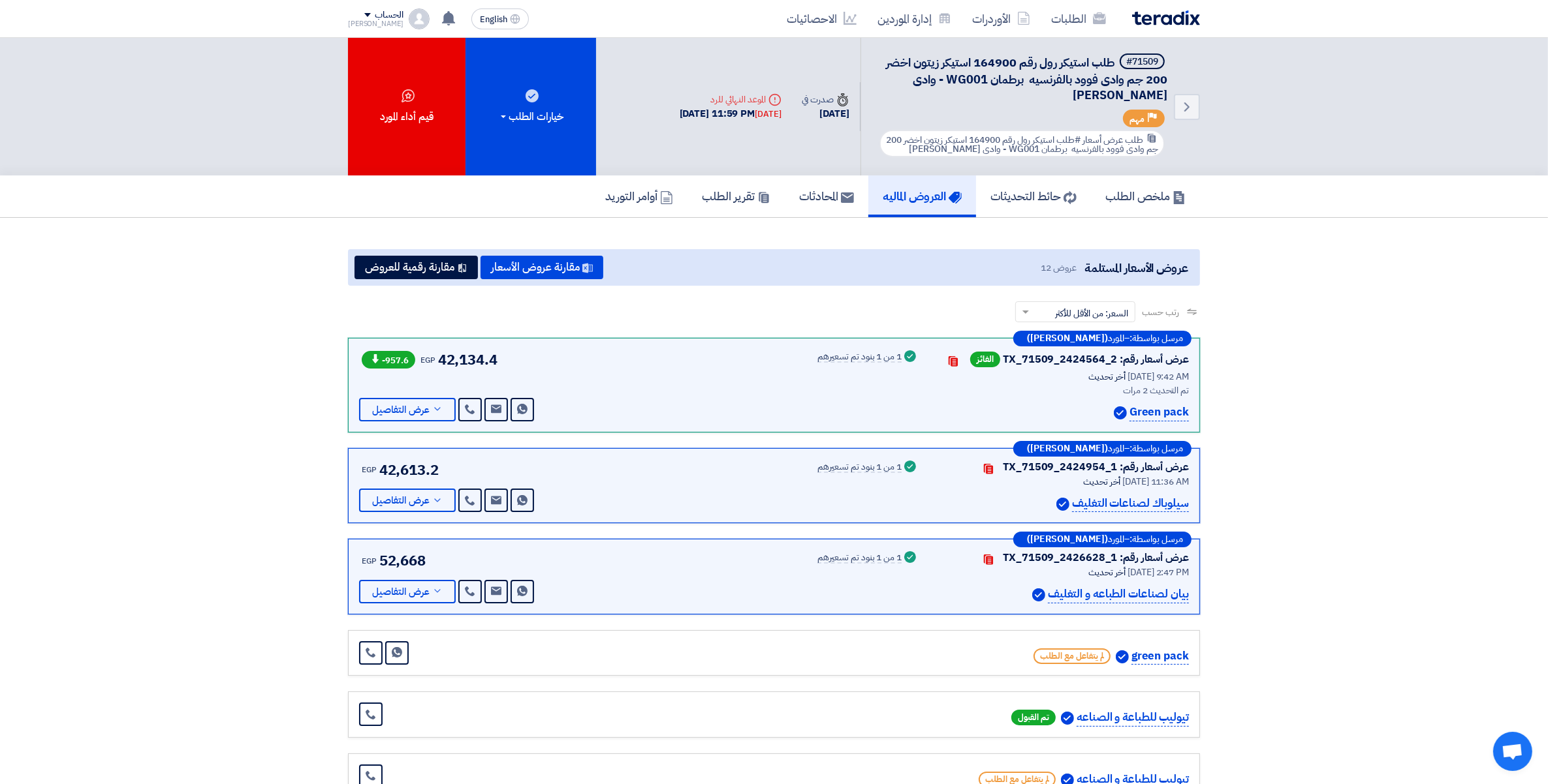
click at [1378, 697] on section "عروض الأسعار المستلمة عروض 12 مقارنة عروض الأسعار مقارنة رقمية للعروض رتب حسب ر…" at bounding box center [774, 709] width 1548 height 983
click at [1080, 23] on link "الطلبات" at bounding box center [1078, 18] width 76 height 31
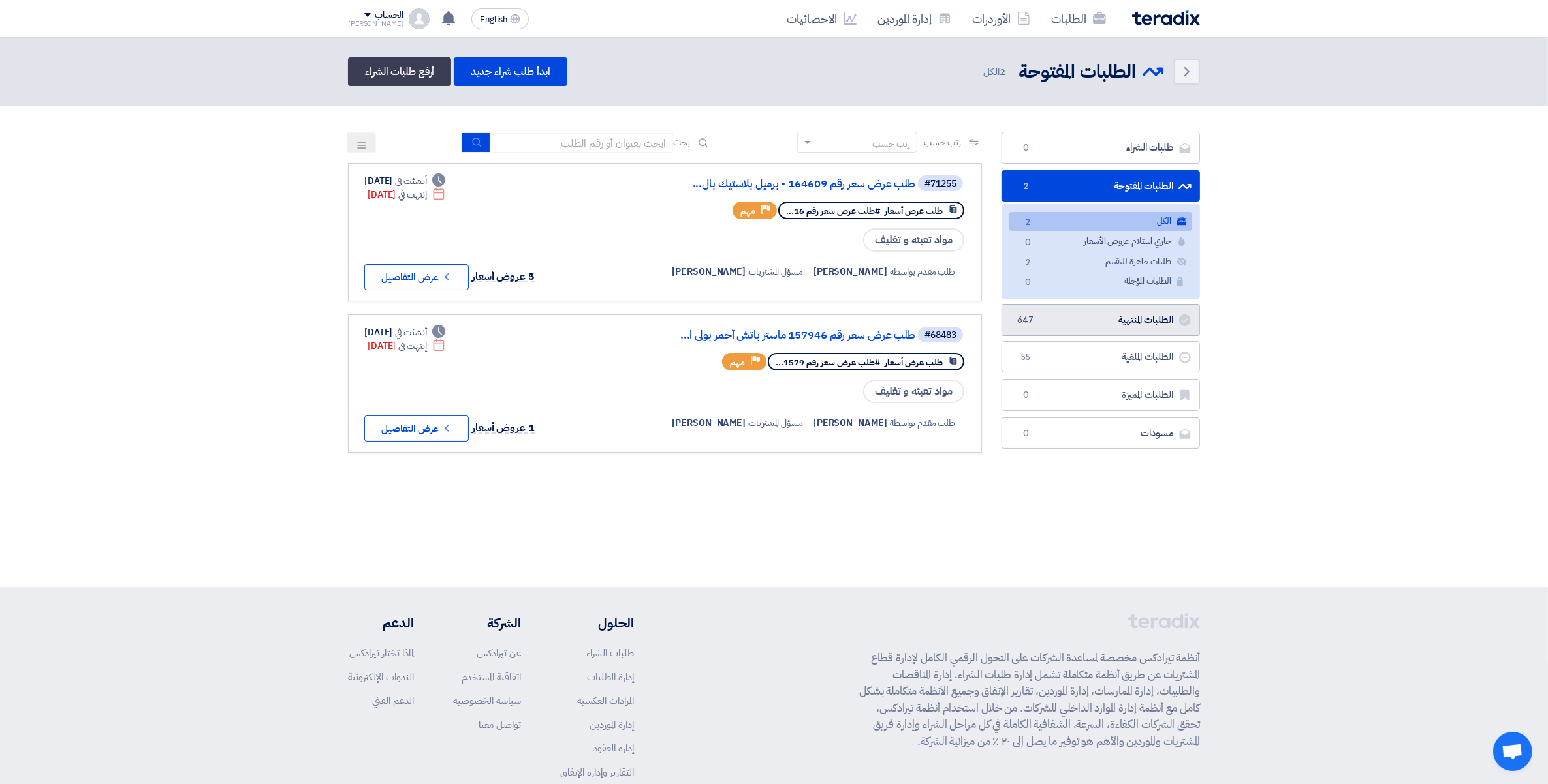
click at [1139, 317] on link "الطلبات المنتهية الطلبات المنتهية 647" at bounding box center [1100, 320] width 198 height 32
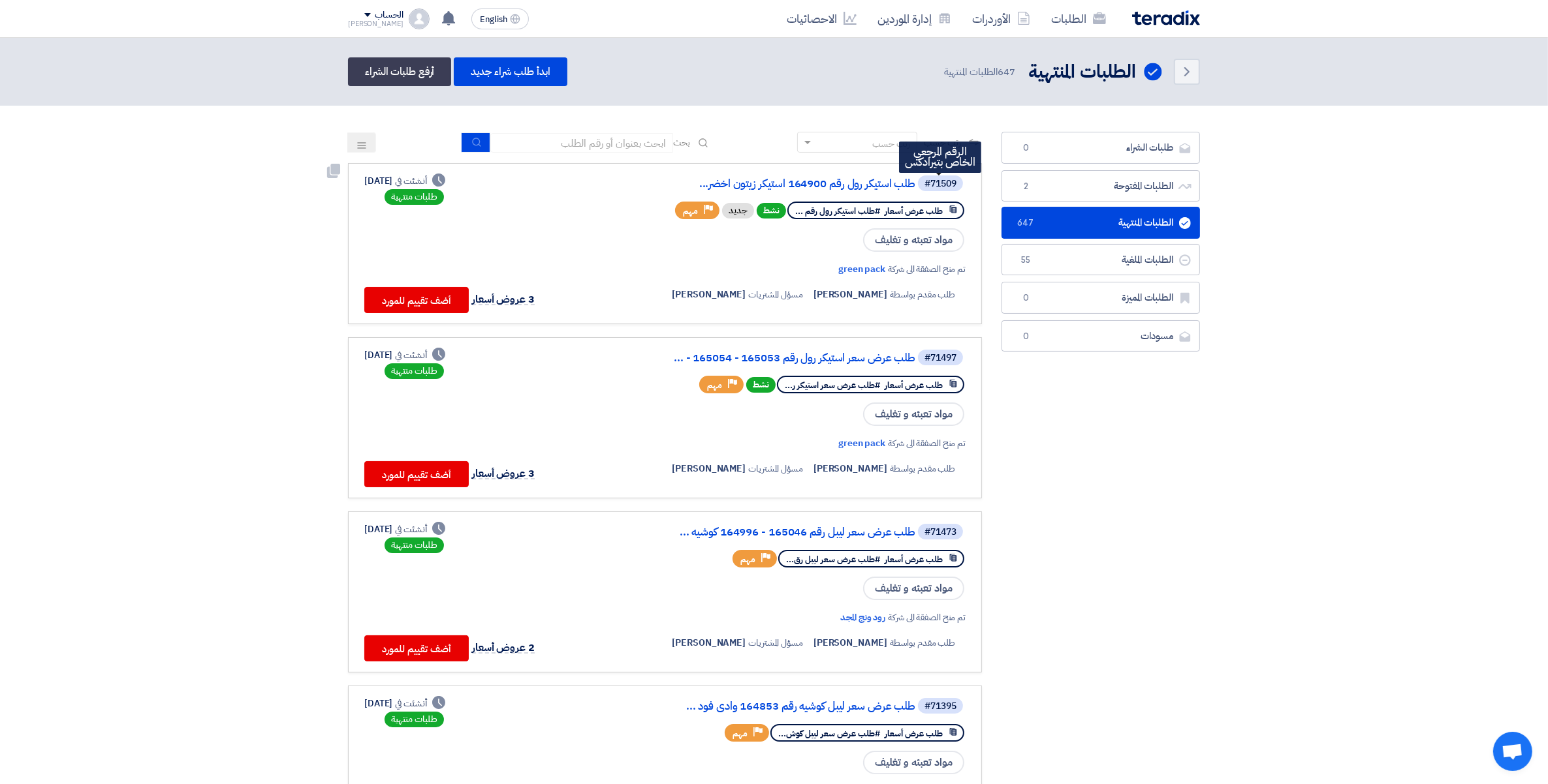
click at [945, 179] on div "#71509" at bounding box center [940, 184] width 32 height 9
copy div "71509"
click at [950, 356] on div "#71497" at bounding box center [940, 359] width 32 height 9
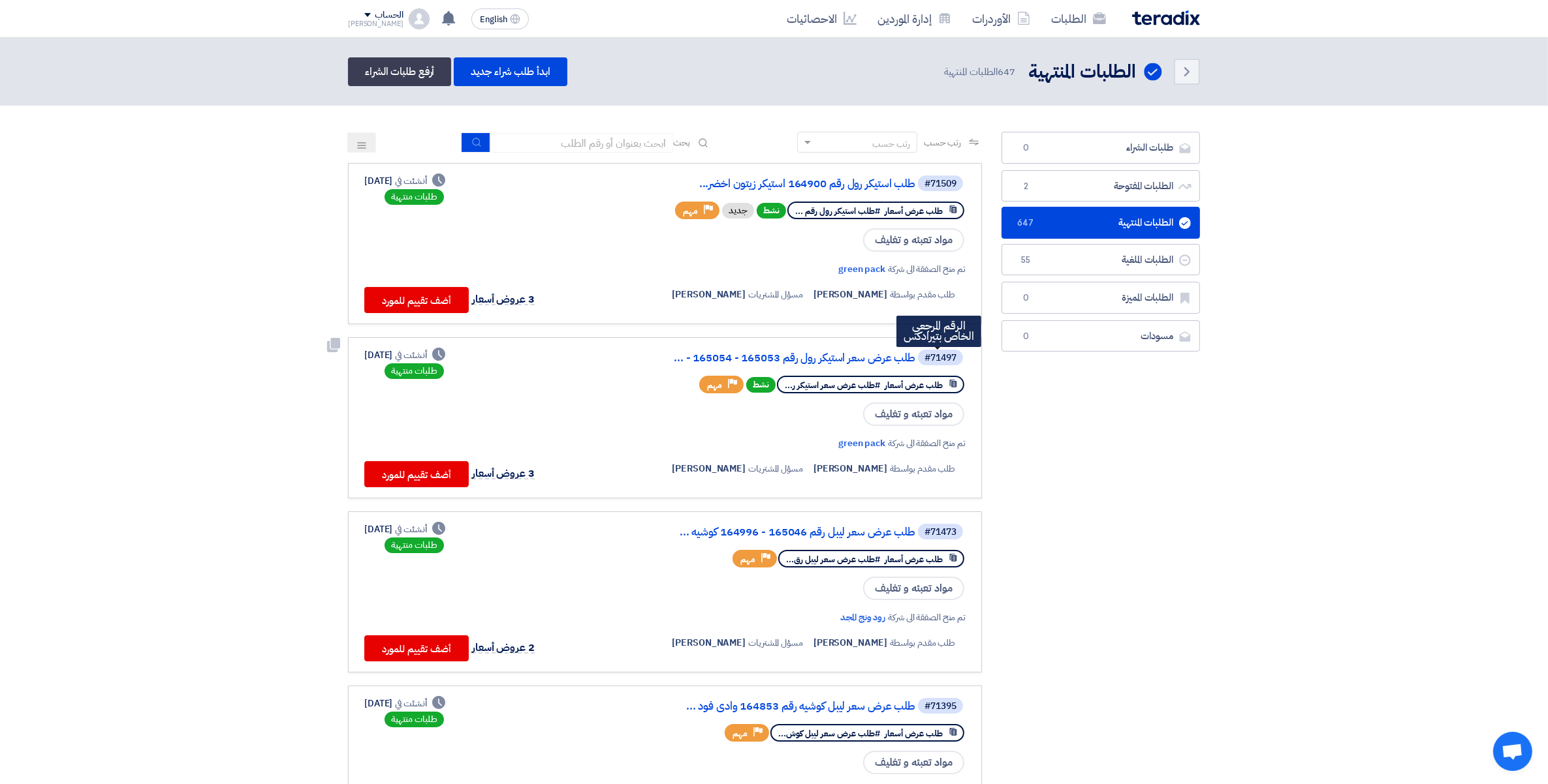
click at [935, 354] on div "#71497" at bounding box center [940, 359] width 32 height 9
copy div "71497"
